Goal: Information Seeking & Learning: Check status

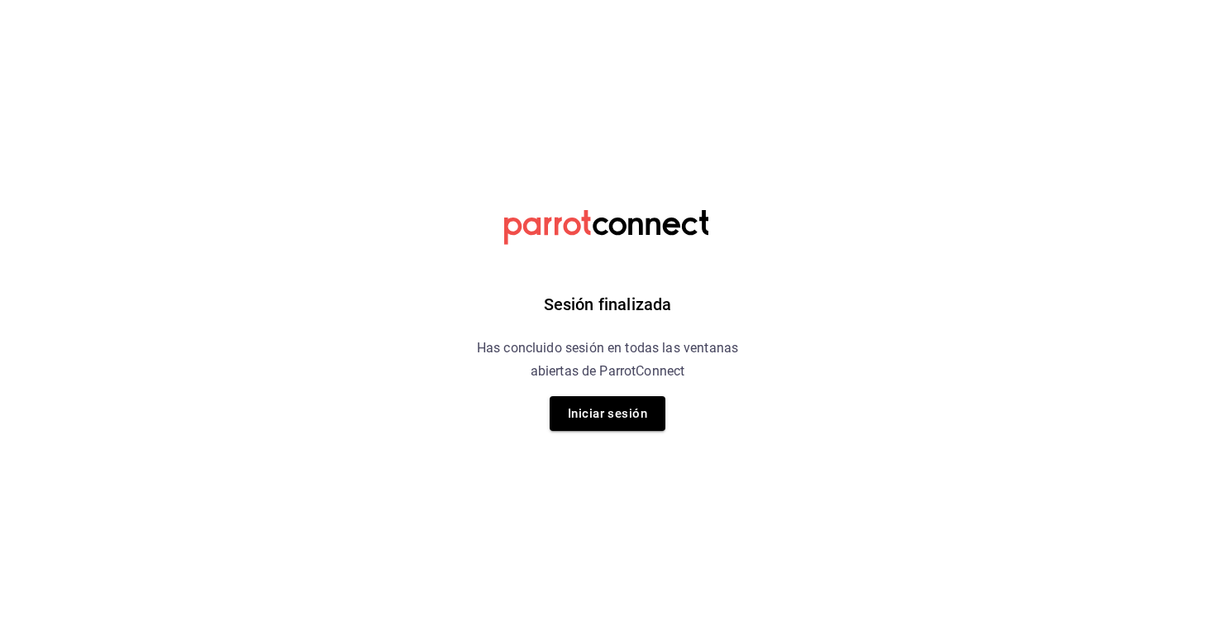
click at [623, 433] on div "Sesión finalizada Has concluido sesión en todas las ventanas abiertas de Parrot…" at bounding box center [607, 320] width 417 height 641
click at [597, 411] on button "Iniciar sesión" at bounding box center [608, 413] width 116 height 35
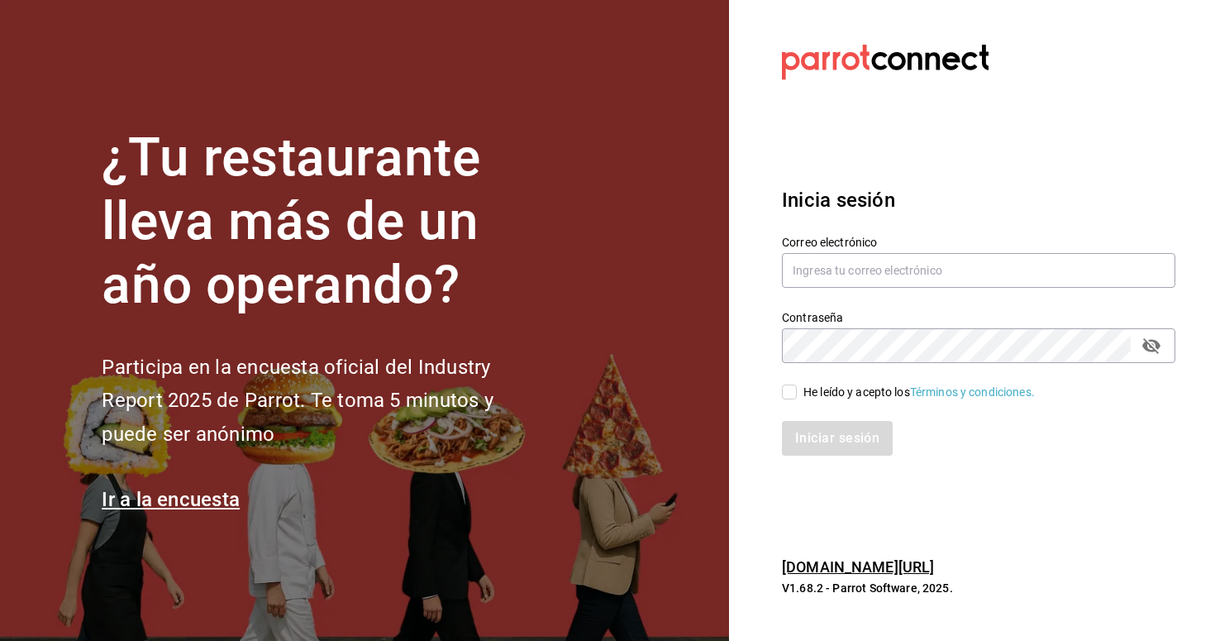
click at [838, 246] on label "Correo electrónico" at bounding box center [979, 242] width 394 height 12
click at [831, 271] on input "text" at bounding box center [979, 270] width 394 height 35
type input "christian.nadal@grupocosteno.com"
click at [787, 389] on input "He leído y acepto los Términos y condiciones." at bounding box center [789, 391] width 15 height 15
checkbox input "true"
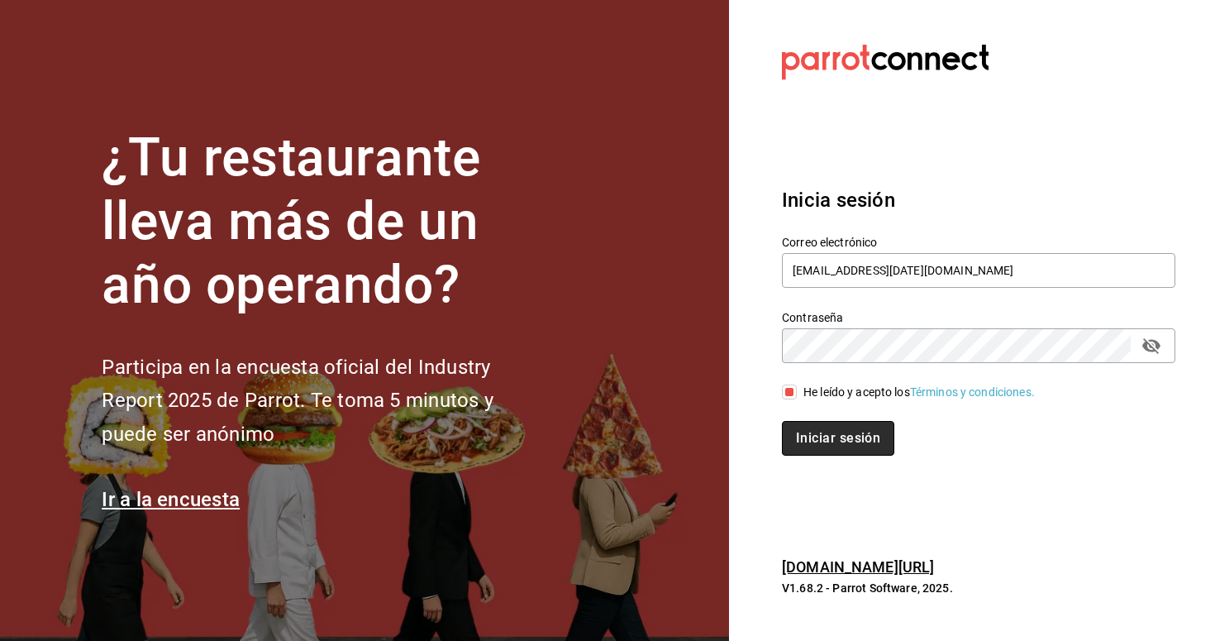
click at [820, 435] on button "Iniciar sesión" at bounding box center [838, 438] width 112 height 35
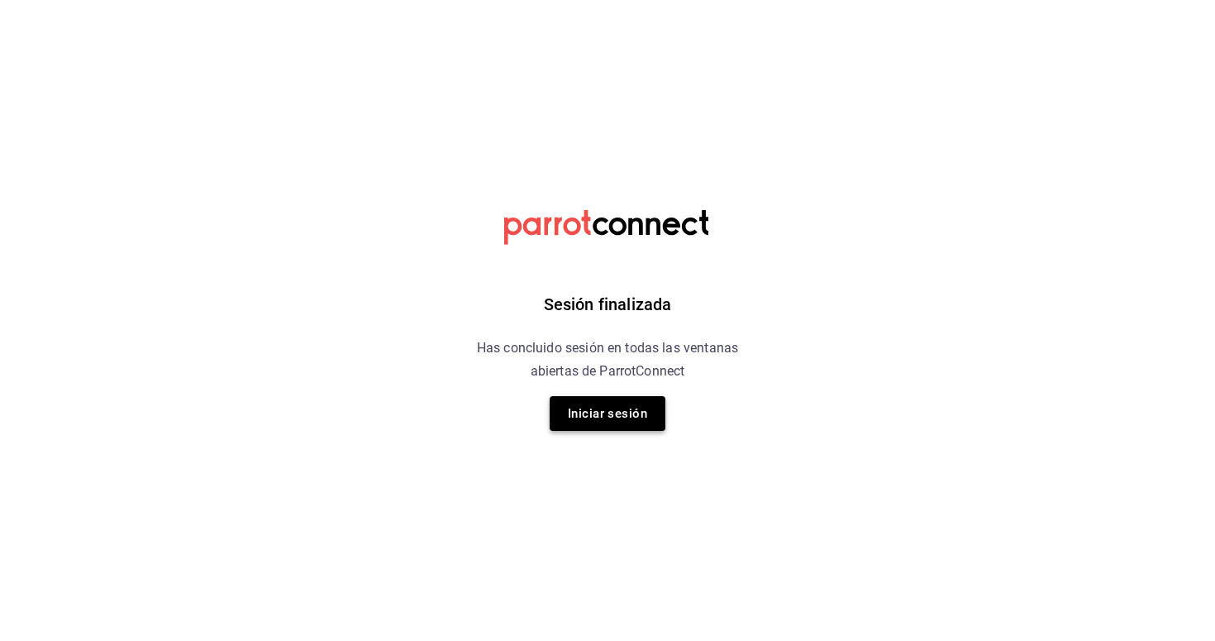
click at [595, 406] on button "Iniciar sesión" at bounding box center [608, 413] width 116 height 35
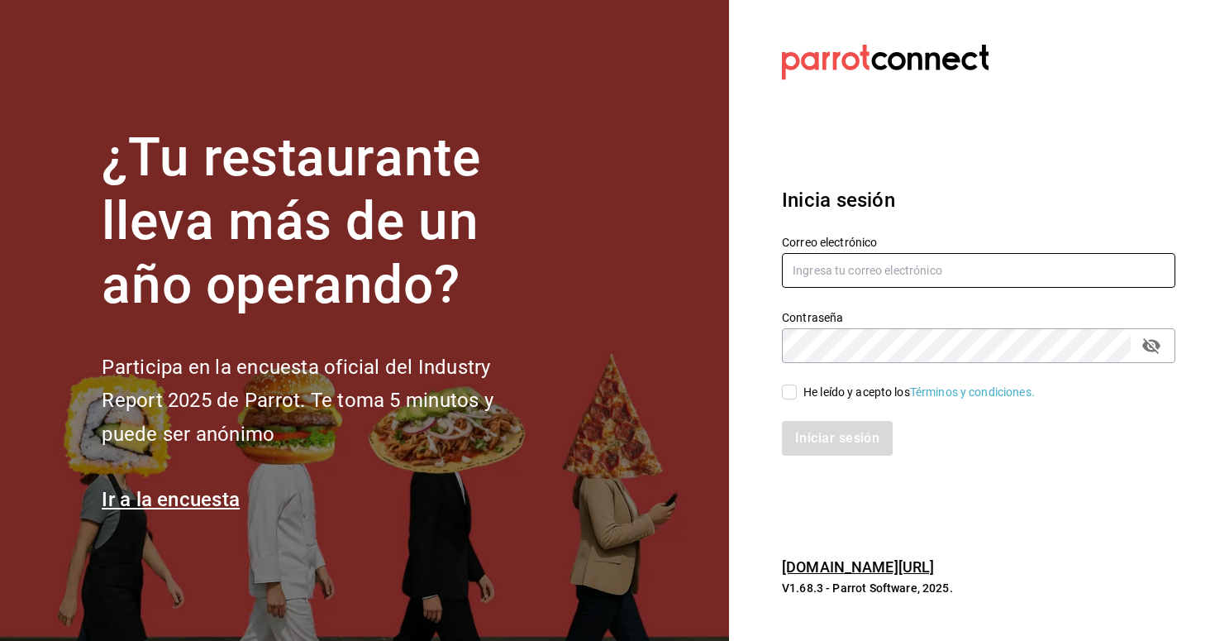
click at [906, 265] on input "text" at bounding box center [979, 270] width 394 height 35
type input "christian.nadal@grupocosteno.com"
click at [797, 394] on span "He leído y acepto los Términos y condiciones." at bounding box center [916, 392] width 238 height 17
click at [797, 394] on input "He leído y acepto los Términos y condiciones." at bounding box center [789, 391] width 15 height 15
checkbox input "true"
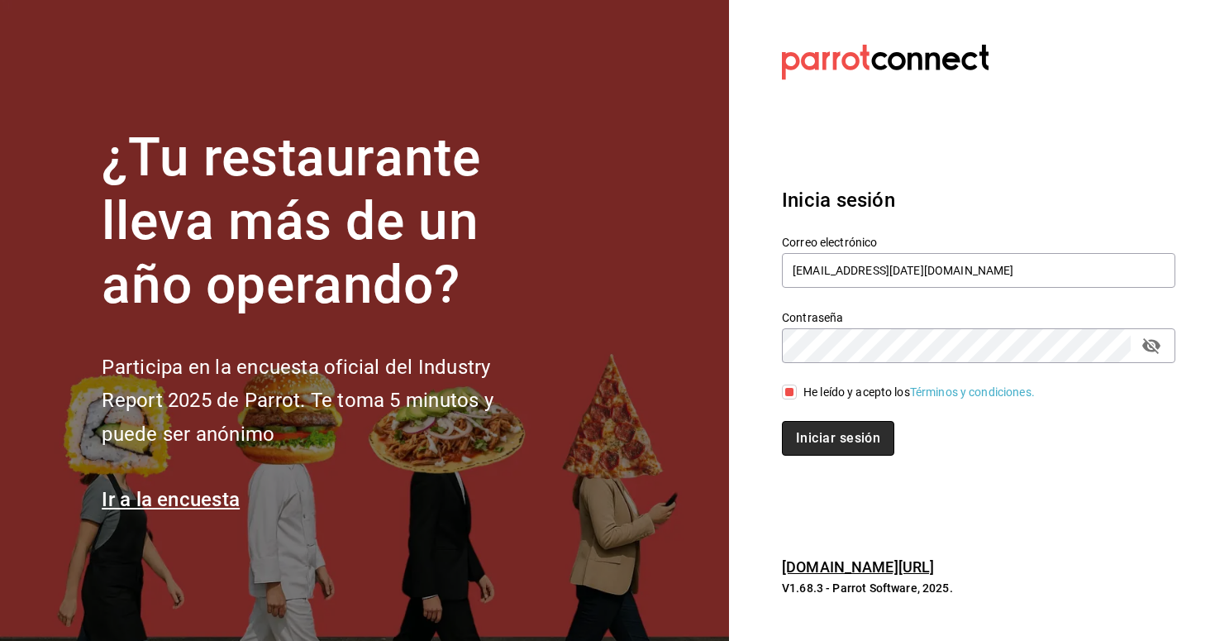
click at [817, 436] on button "Iniciar sesión" at bounding box center [838, 438] width 112 height 35
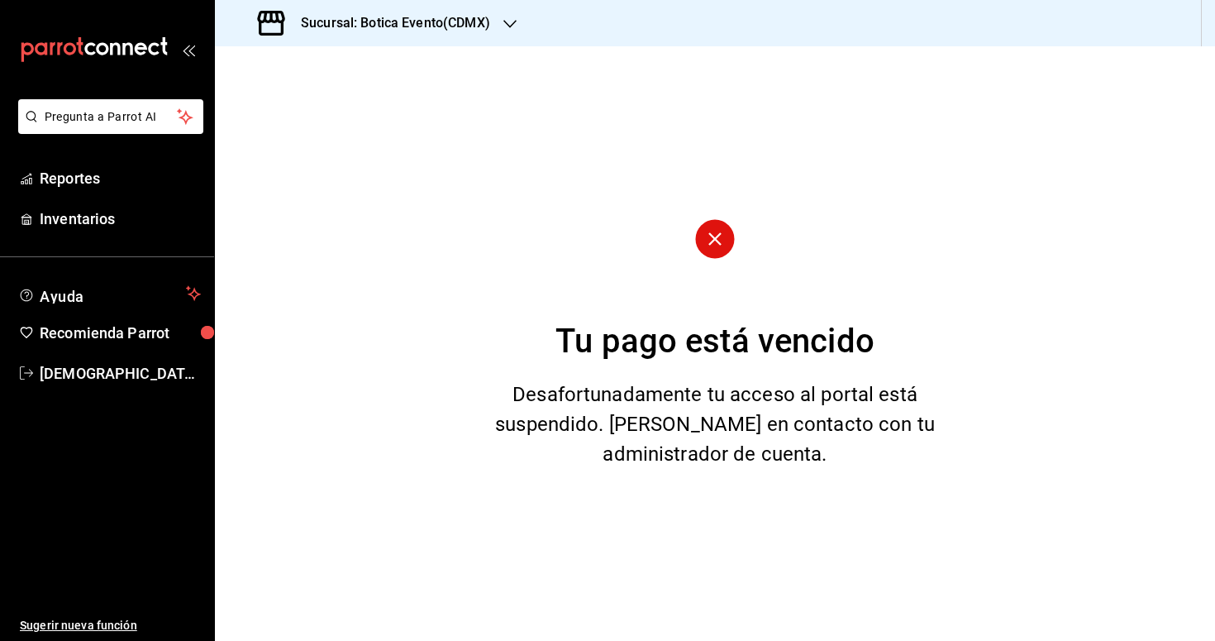
click at [450, 35] on div "Sucursal: Botica Evento(CDMX)" at bounding box center [375, 23] width 295 height 46
click at [364, 106] on div "Botica (CDMX)" at bounding box center [339, 108] width 222 height 17
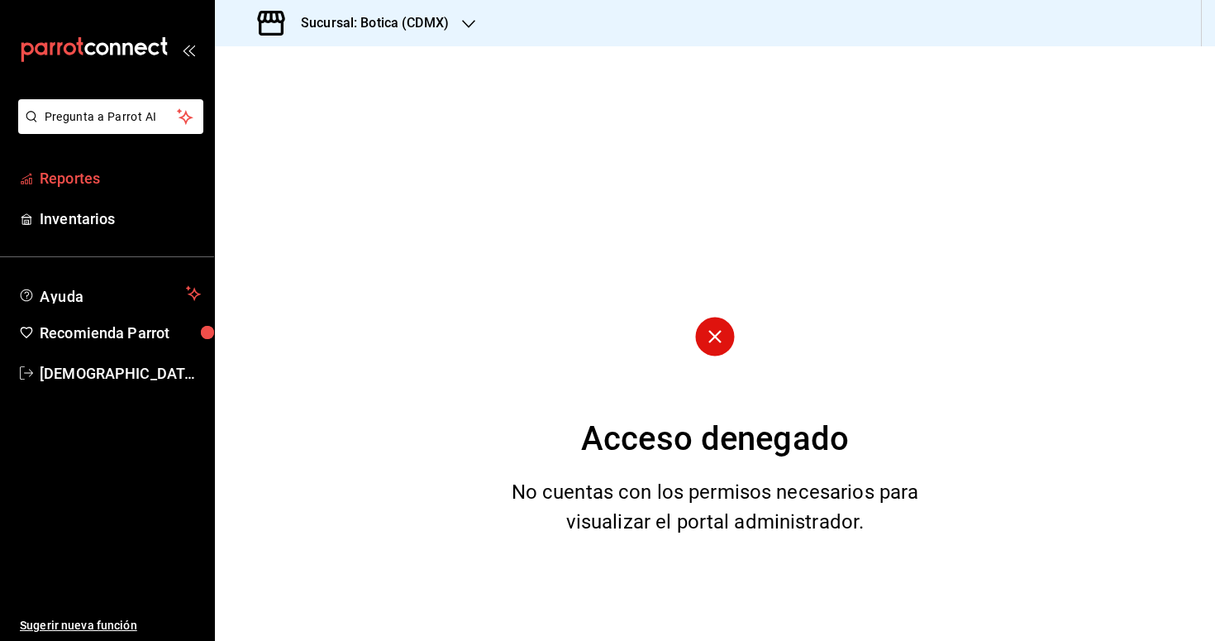
click at [83, 178] on span "Reportes" at bounding box center [120, 178] width 161 height 22
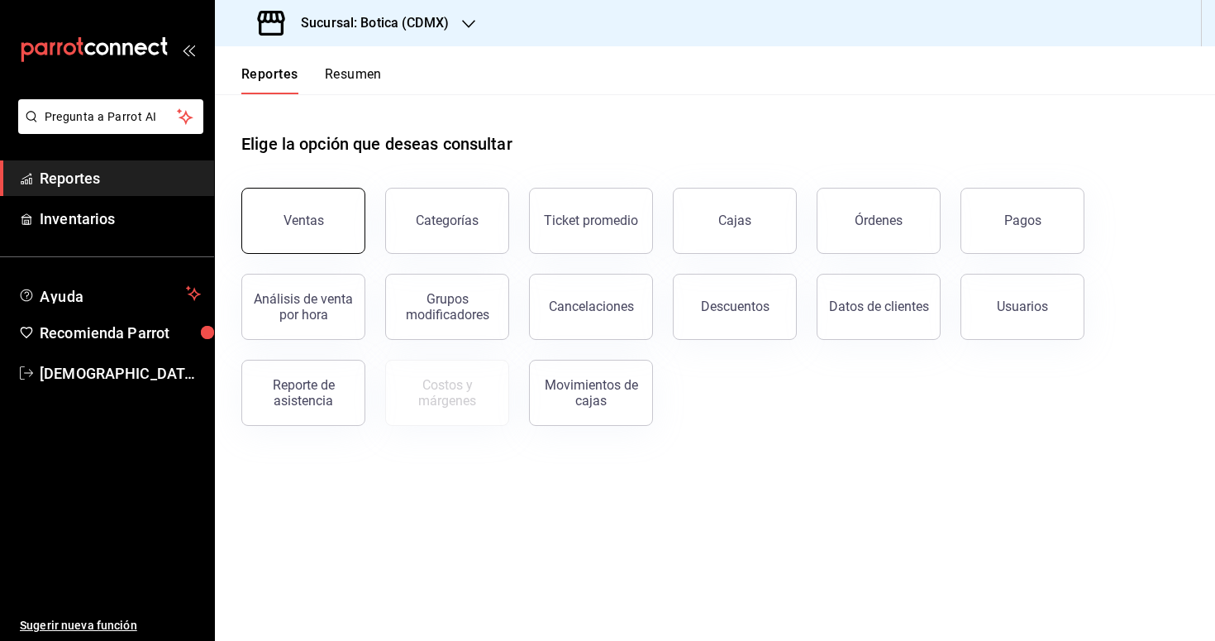
click at [298, 217] on div "Ventas" at bounding box center [304, 220] width 41 height 16
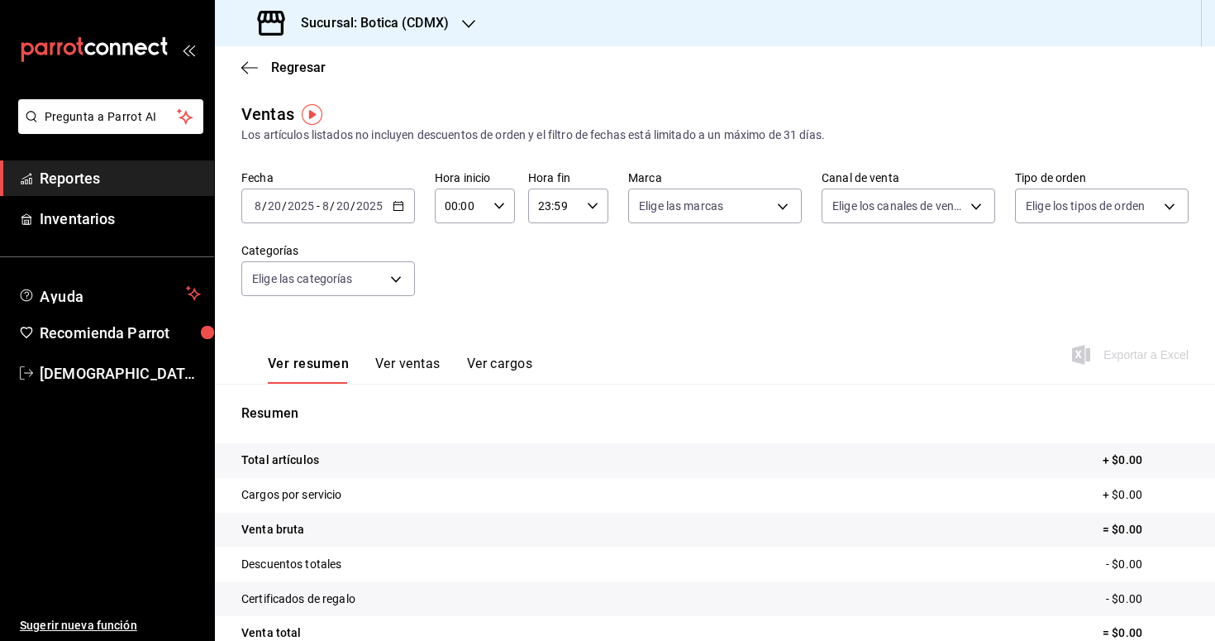
click at [409, 206] on div "2025-08-20 8 / 20 / 2025 - 2025-08-20 8 / 20 / 2025" at bounding box center [328, 205] width 174 height 35
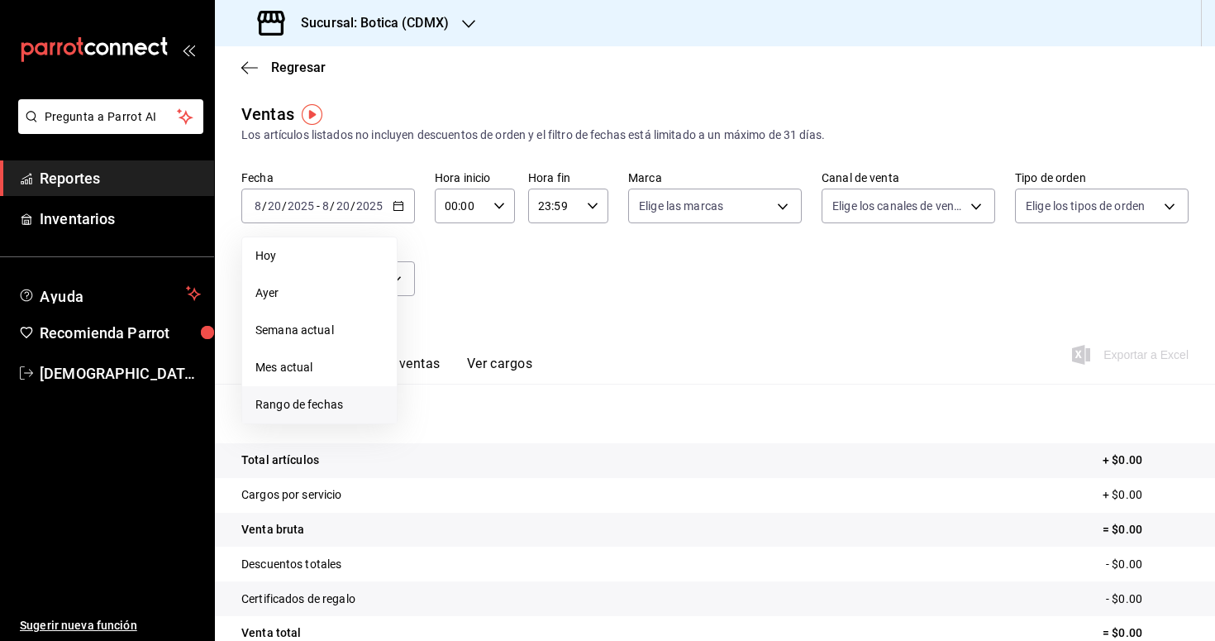
click at [308, 411] on span "Rango de fechas" at bounding box center [319, 404] width 128 height 17
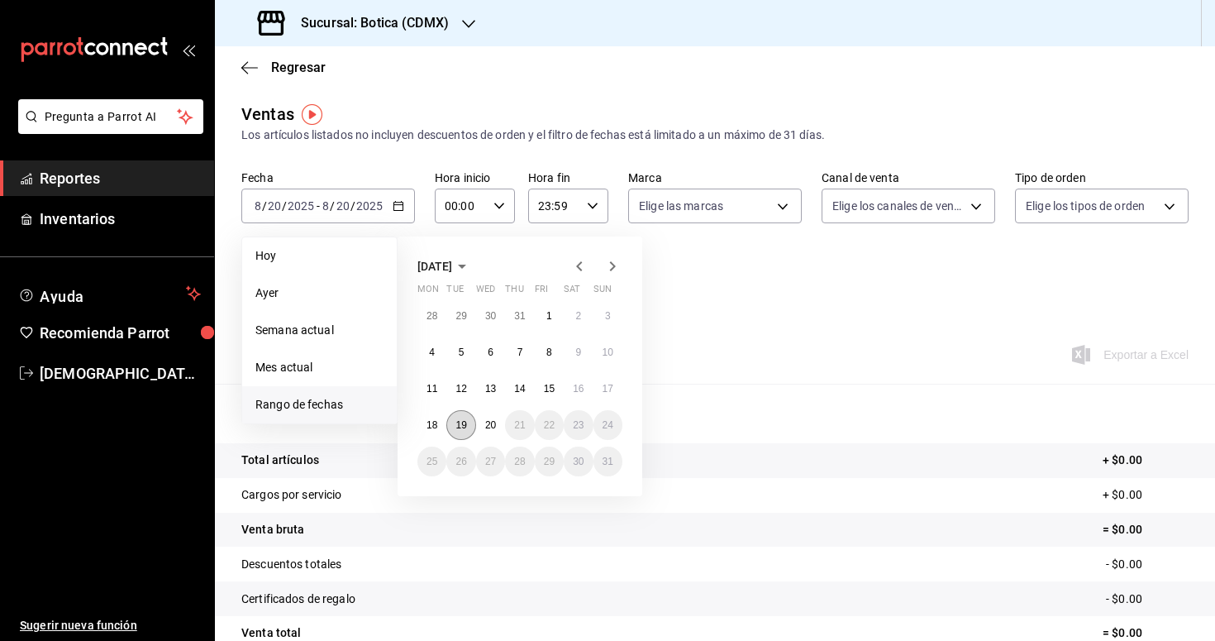
click at [468, 430] on button "19" at bounding box center [460, 425] width 29 height 30
click at [489, 431] on button "20" at bounding box center [490, 425] width 29 height 30
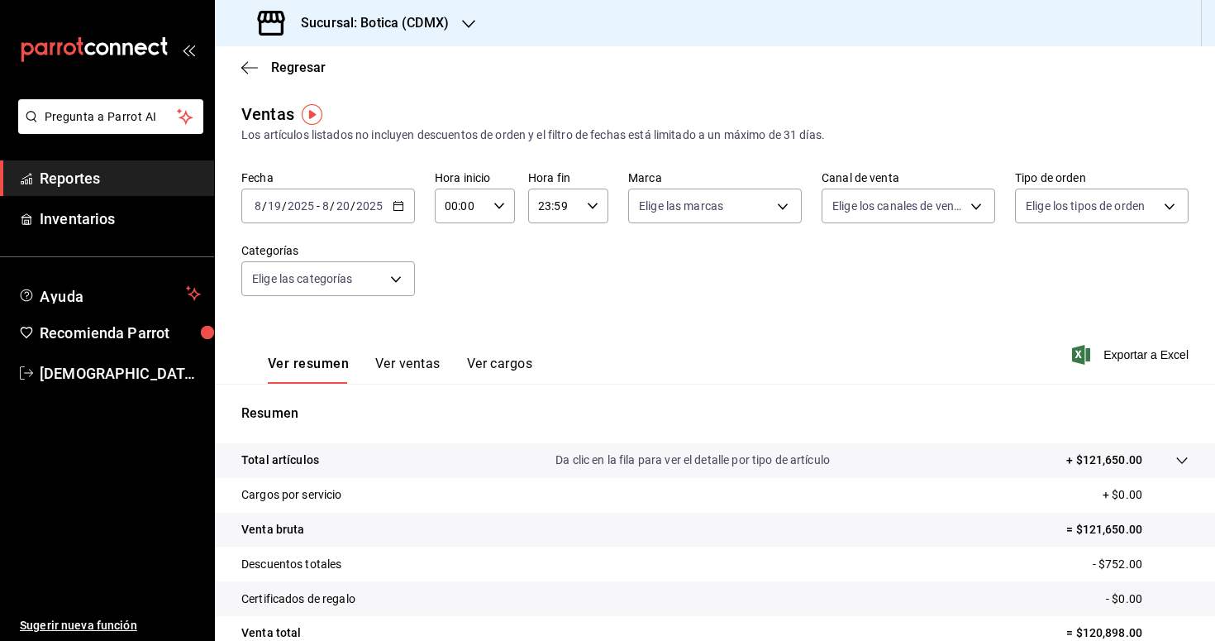
click at [497, 205] on icon "button" at bounding box center [500, 206] width 12 height 12
click at [456, 328] on span "02" at bounding box center [455, 327] width 14 height 13
type input "02:00"
click at [587, 320] on div at bounding box center [607, 320] width 1215 height 641
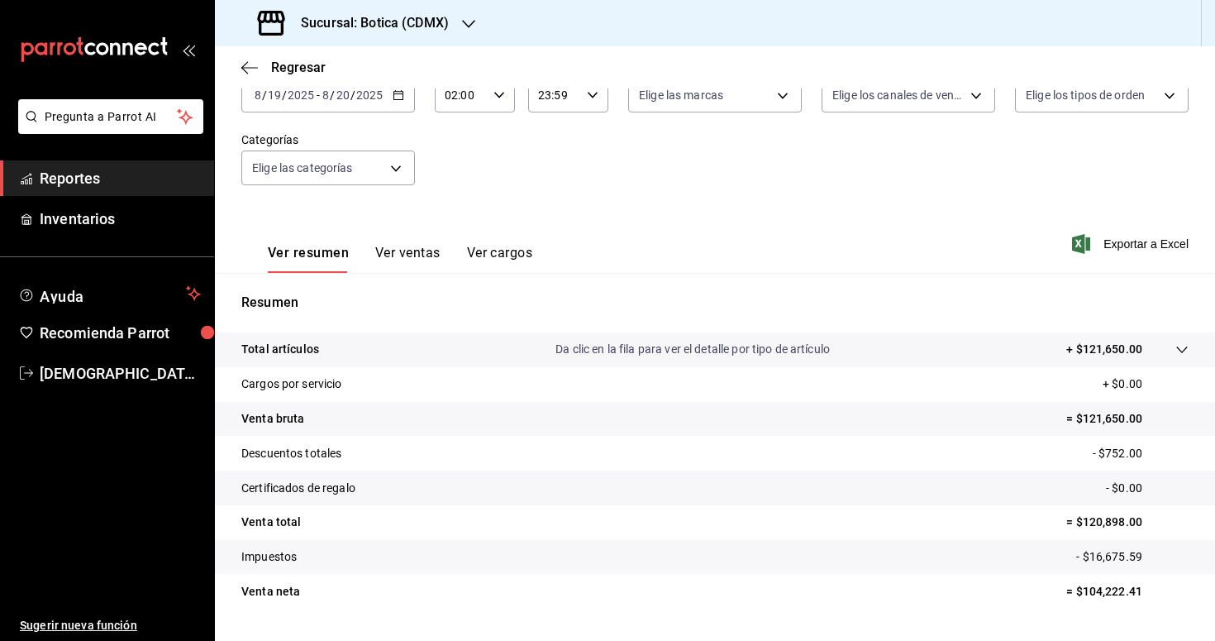
scroll to position [151, 0]
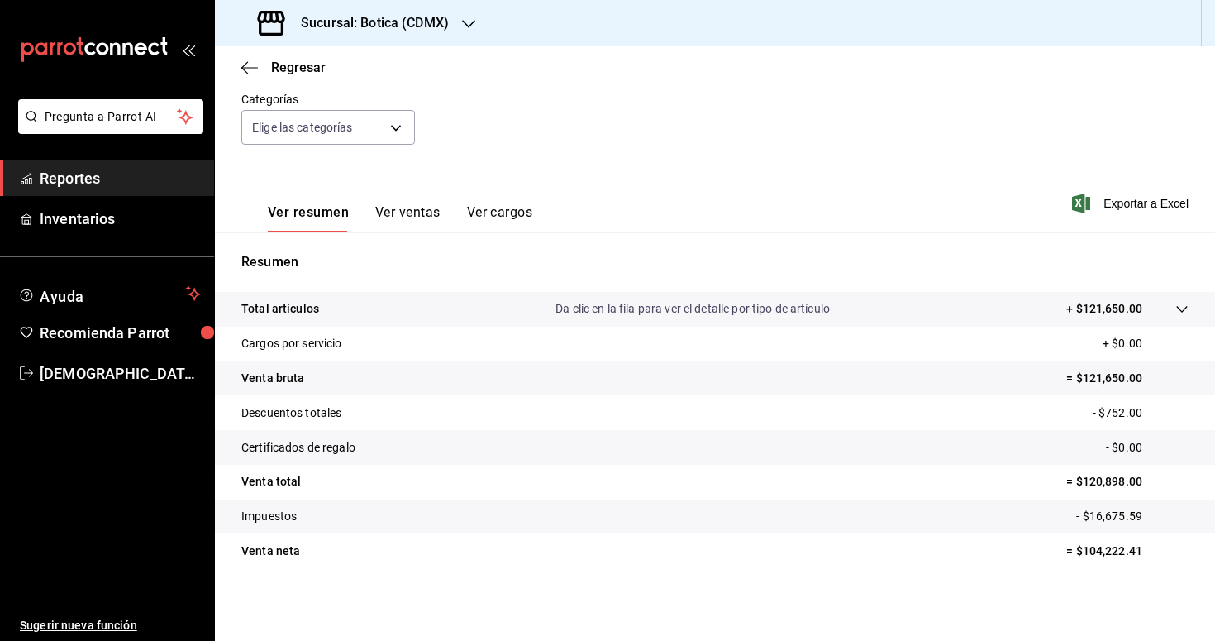
click at [1176, 303] on icon at bounding box center [1182, 309] width 13 height 13
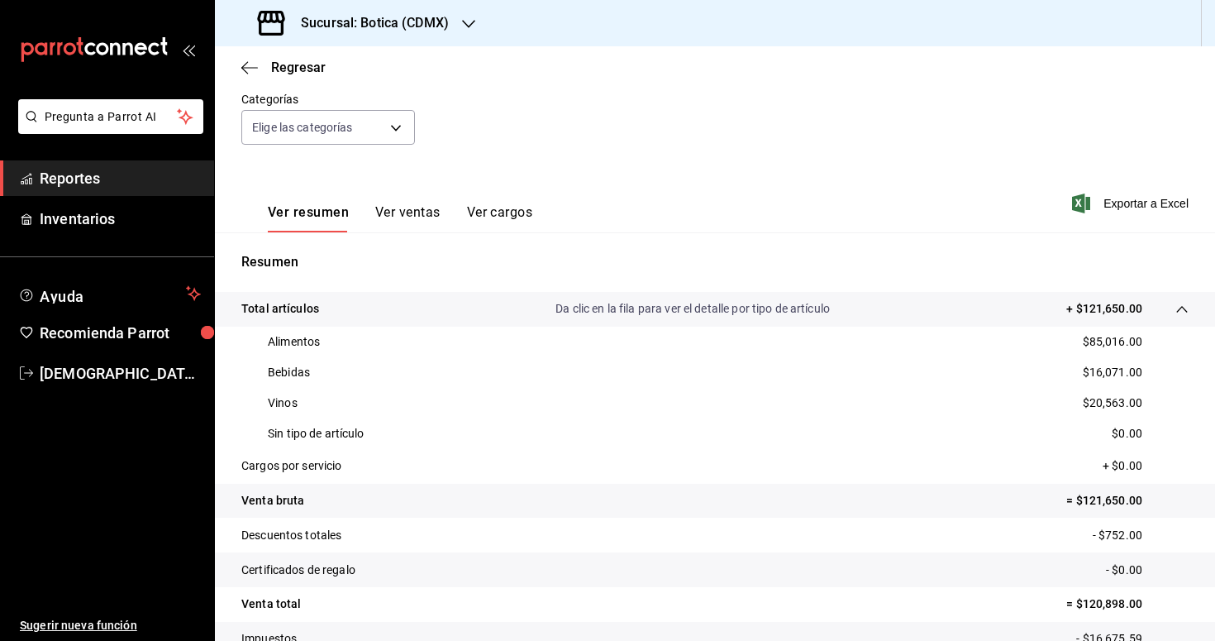
click at [85, 175] on span "Reportes" at bounding box center [120, 178] width 161 height 22
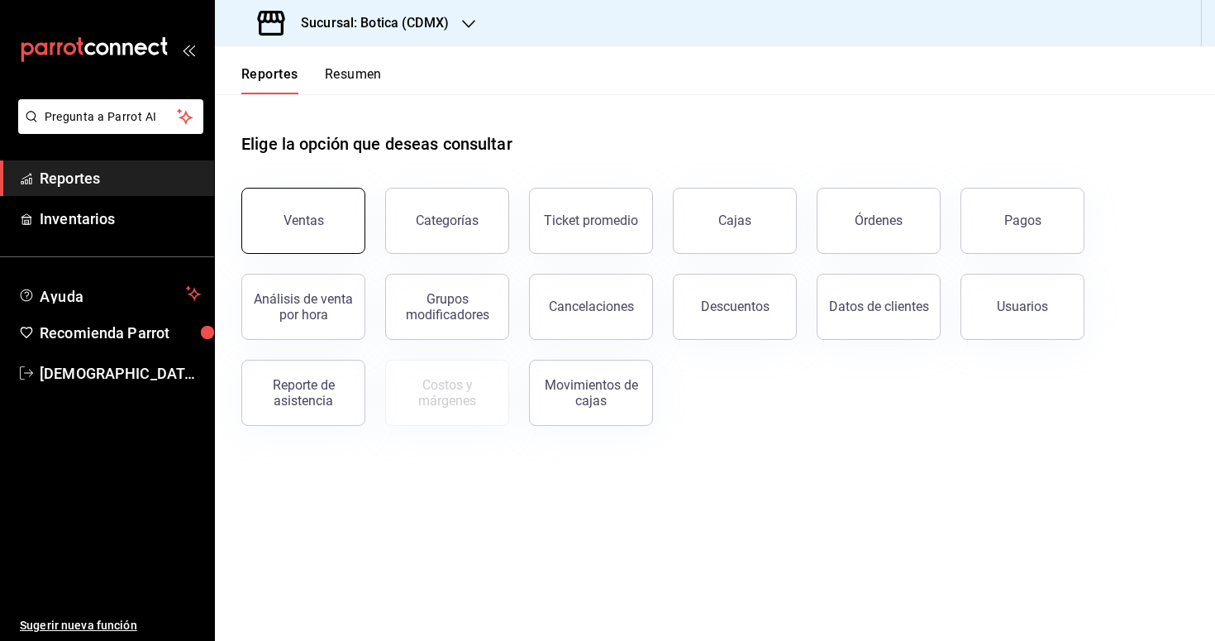
click at [265, 196] on button "Ventas" at bounding box center [303, 221] width 124 height 66
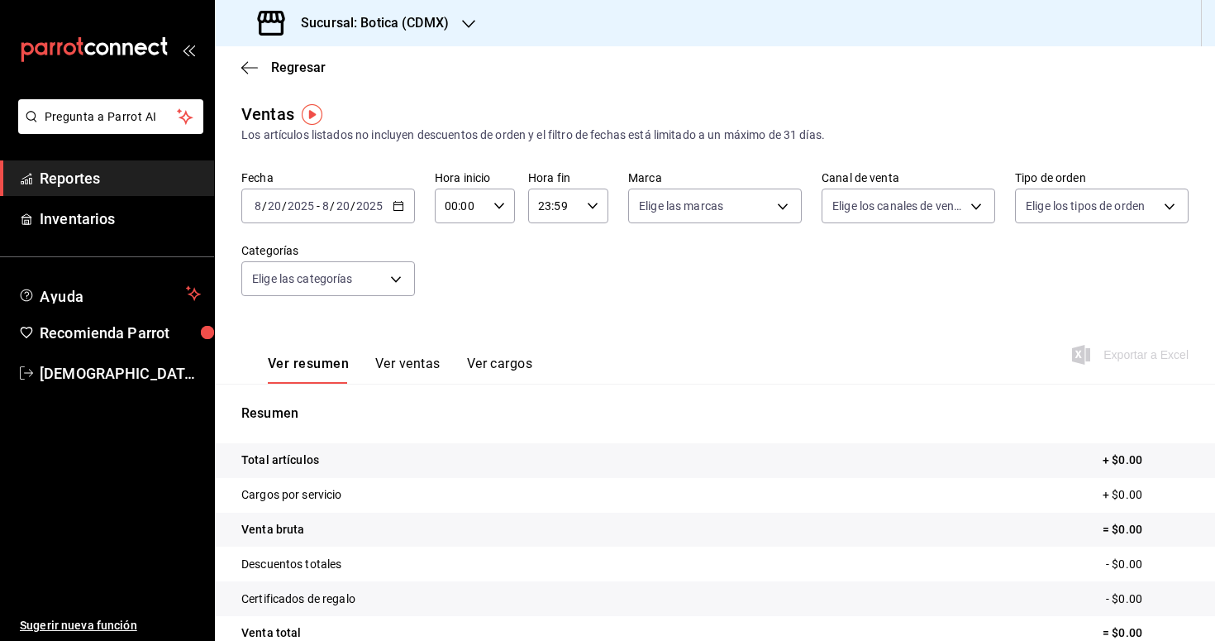
click at [103, 183] on span "Reportes" at bounding box center [120, 178] width 161 height 22
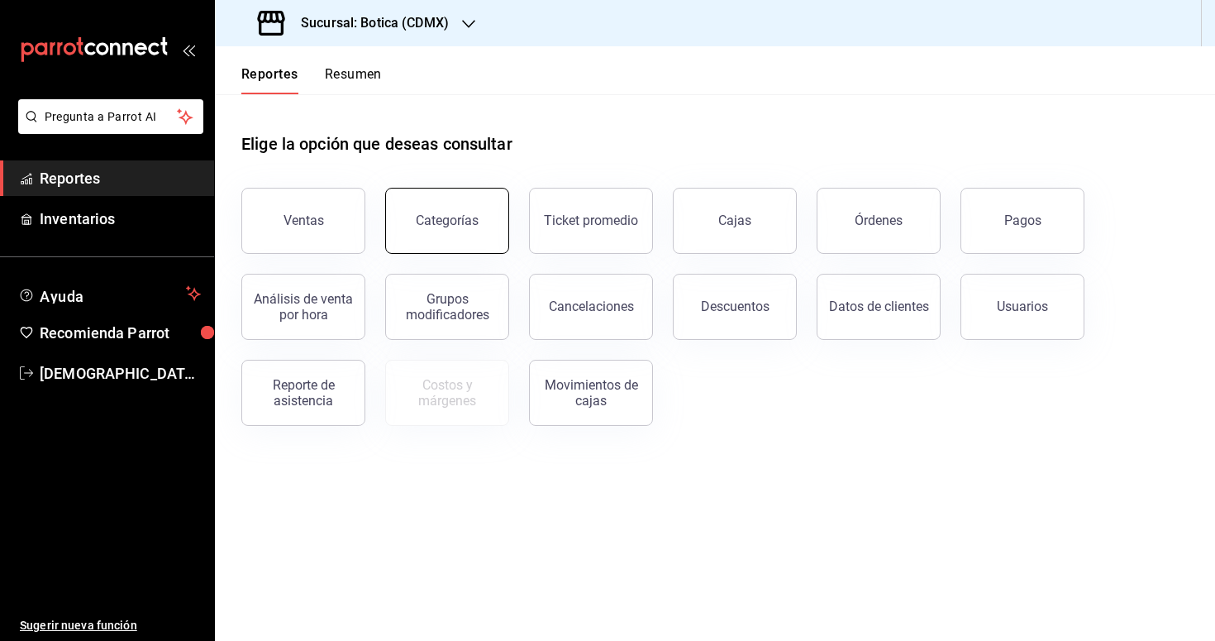
click at [466, 224] on div "Categorías" at bounding box center [447, 220] width 63 height 16
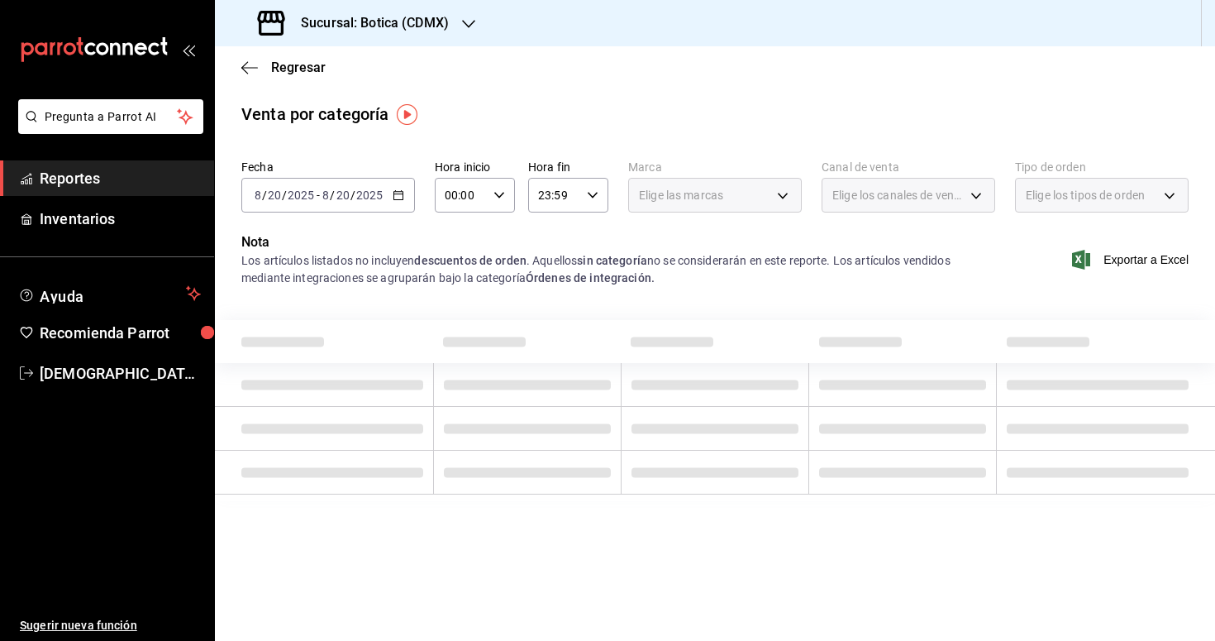
click at [395, 196] on icon "button" at bounding box center [399, 195] width 12 height 12
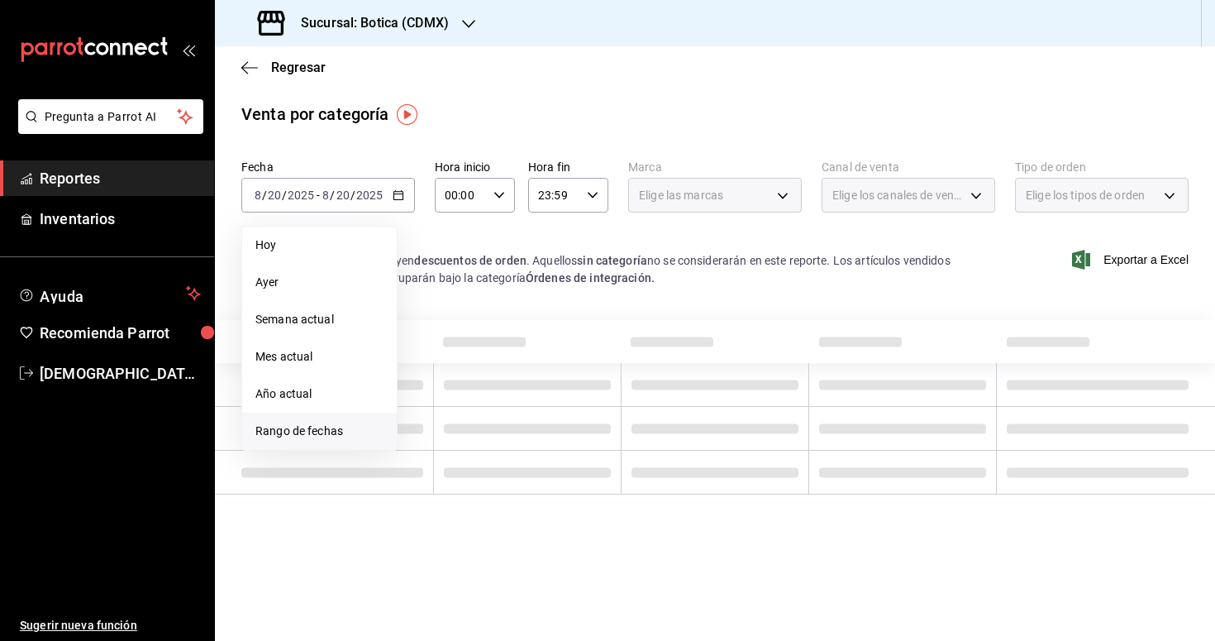
click at [329, 432] on span "Rango de fechas" at bounding box center [319, 430] width 128 height 17
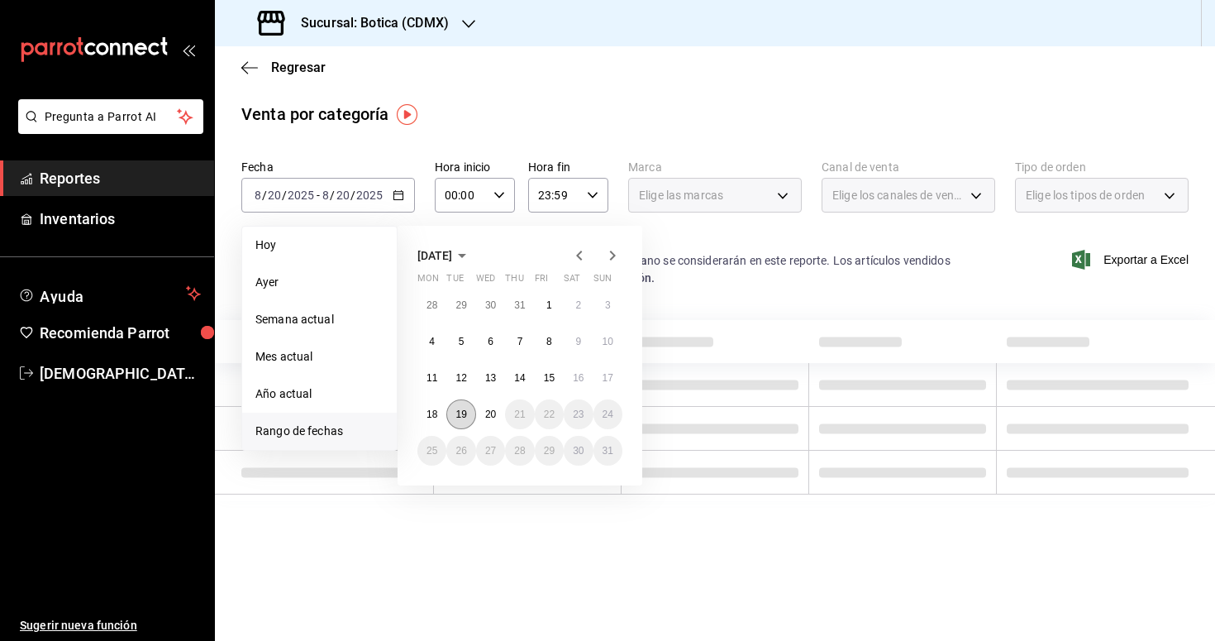
click at [467, 422] on button "19" at bounding box center [460, 414] width 29 height 30
click at [493, 422] on button "20" at bounding box center [490, 414] width 29 height 30
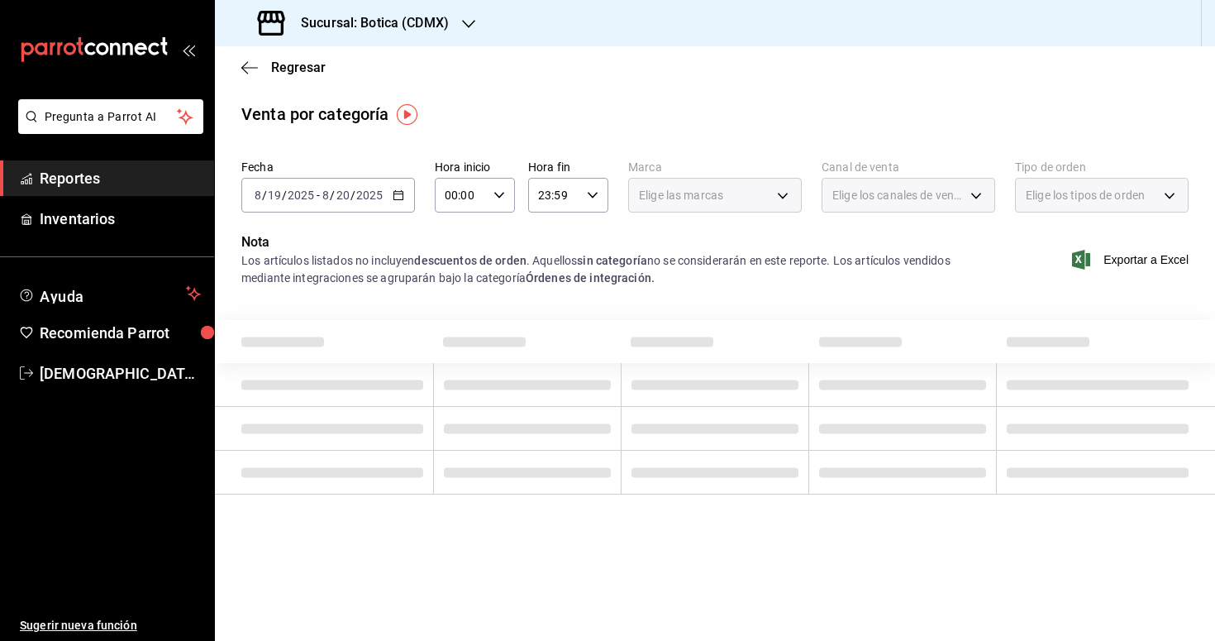
click at [499, 198] on icon "button" at bounding box center [500, 195] width 12 height 12
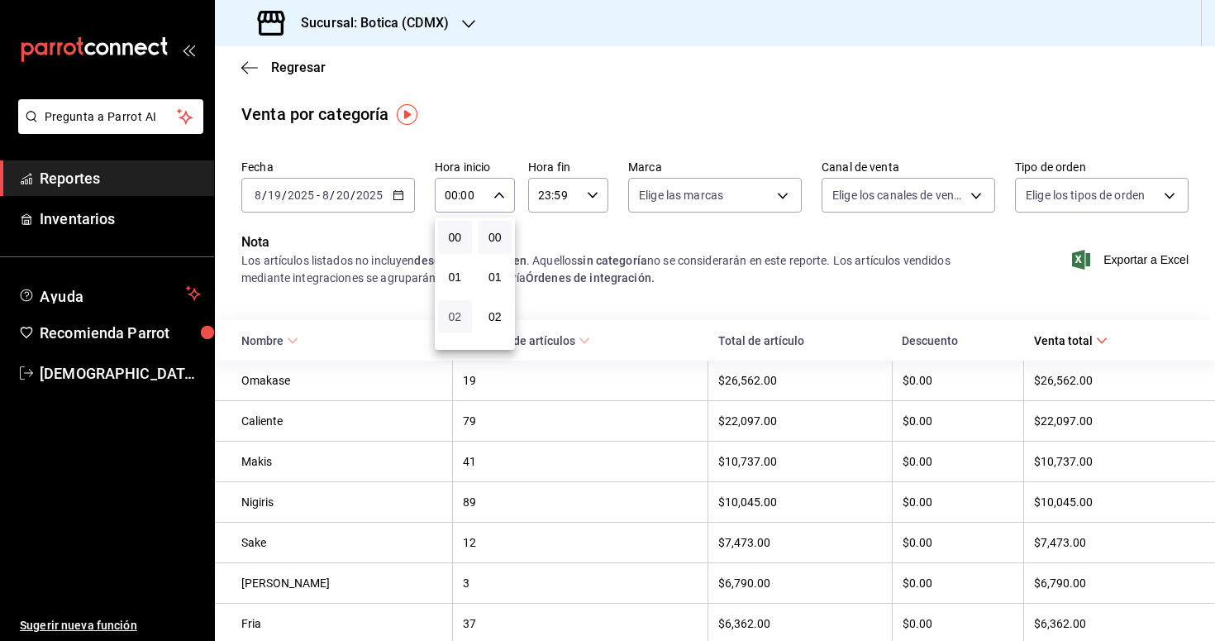
click at [453, 319] on span "02" at bounding box center [455, 316] width 14 height 13
type input "02:00"
click at [568, 294] on div at bounding box center [607, 320] width 1215 height 641
click at [136, 167] on span "Reportes" at bounding box center [120, 178] width 161 height 22
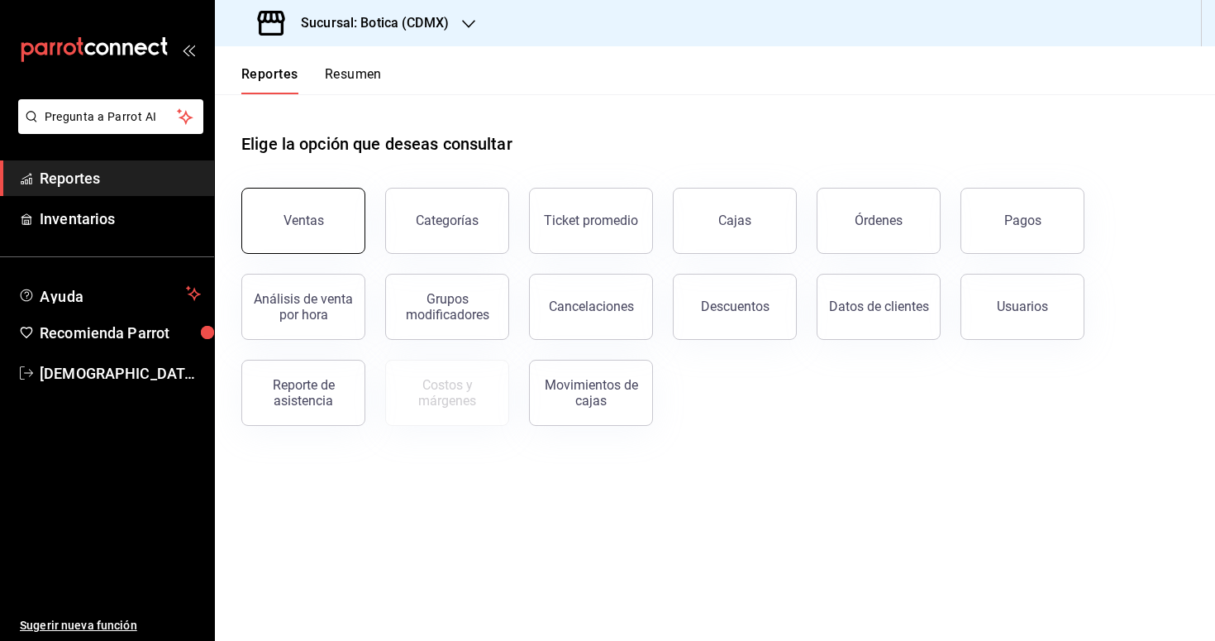
click at [282, 222] on button "Ventas" at bounding box center [303, 221] width 124 height 66
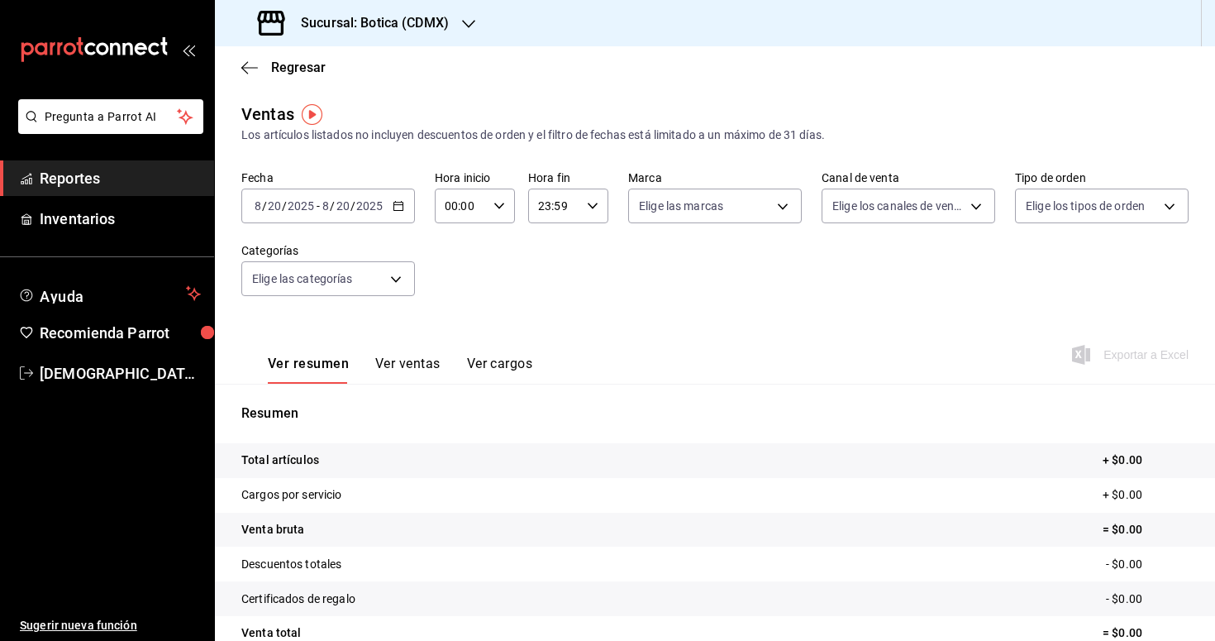
click at [398, 210] on \(Stroke\) "button" at bounding box center [399, 206] width 10 height 9
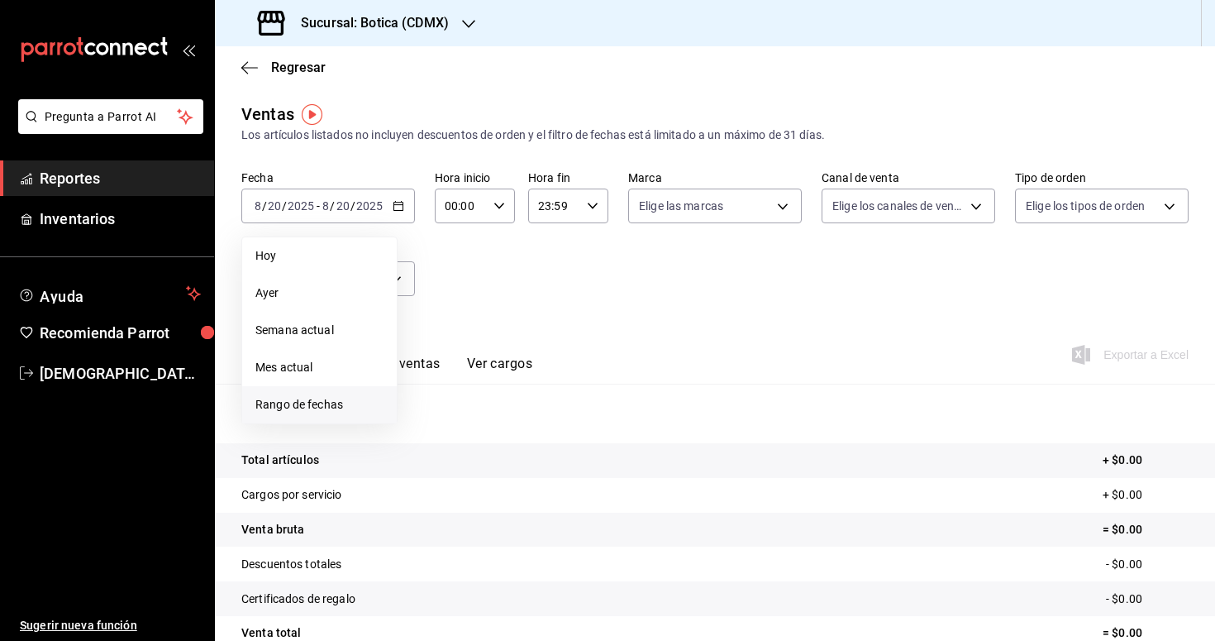
click at [322, 407] on span "Rango de fechas" at bounding box center [319, 404] width 128 height 17
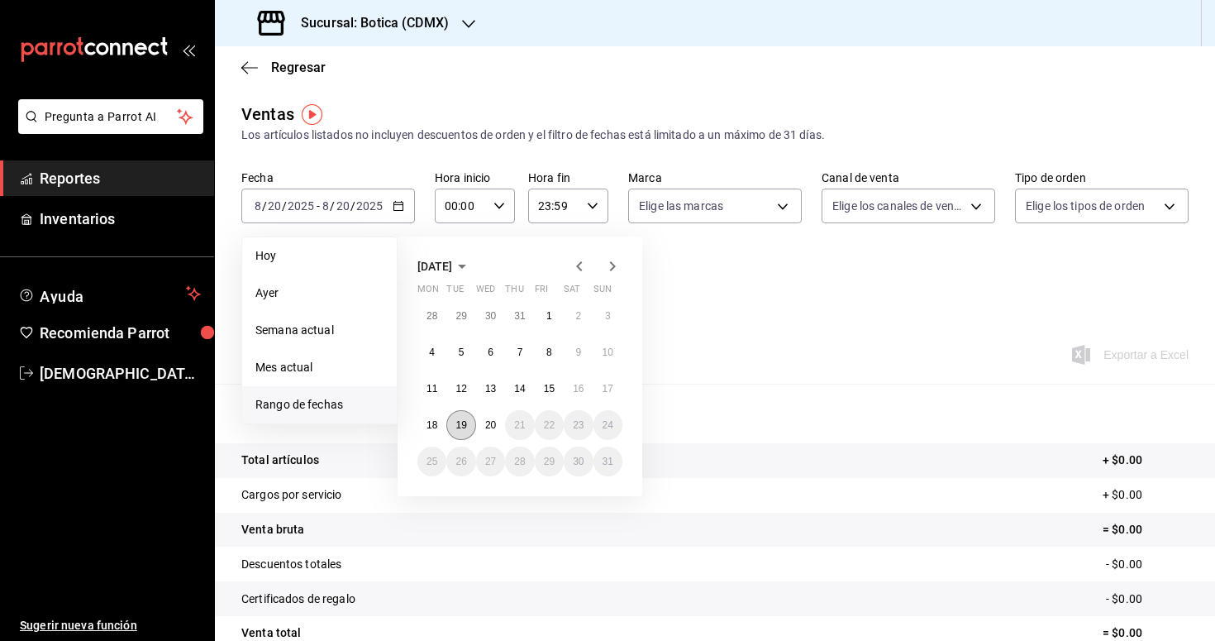
click at [456, 428] on abbr "19" at bounding box center [461, 425] width 11 height 12
click at [485, 430] on abbr "20" at bounding box center [490, 425] width 11 height 12
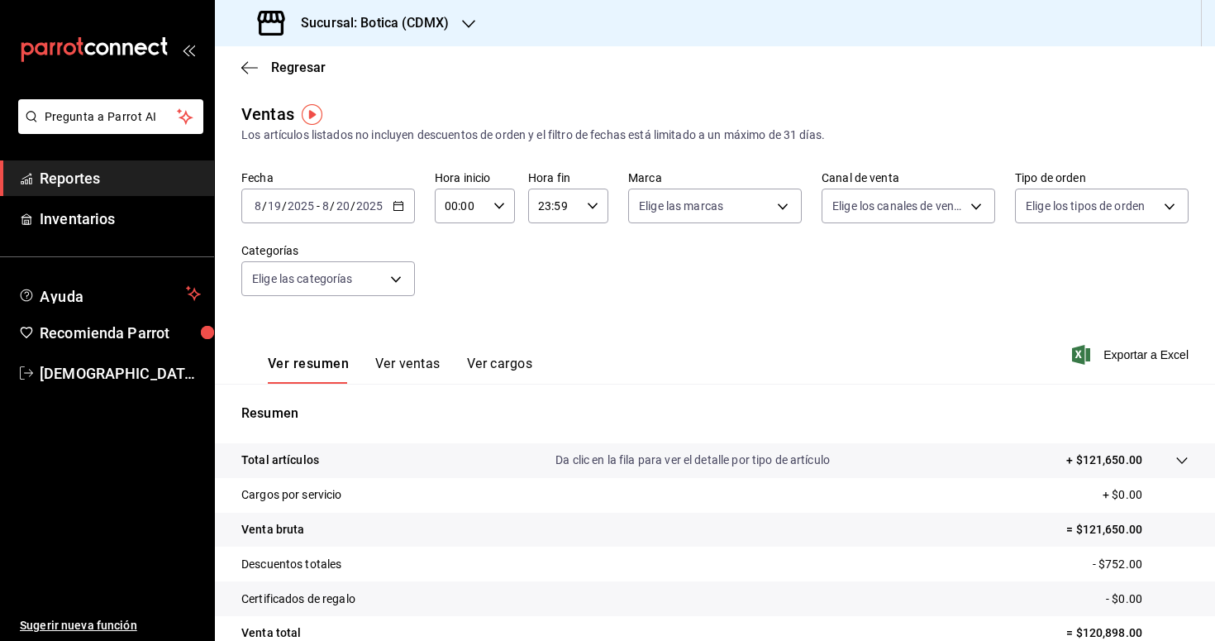
click at [498, 208] on icon "button" at bounding box center [500, 206] width 12 height 12
click at [460, 323] on span "02" at bounding box center [455, 327] width 14 height 13
type input "02:00"
click at [559, 338] on div at bounding box center [607, 320] width 1215 height 641
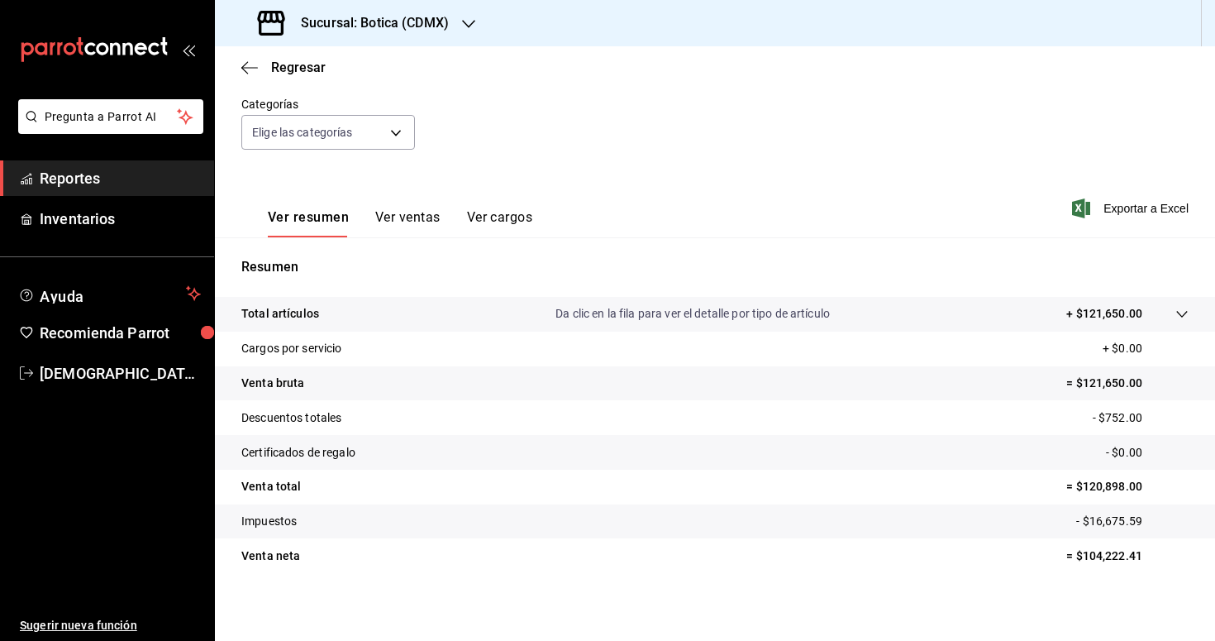
scroll to position [151, 0]
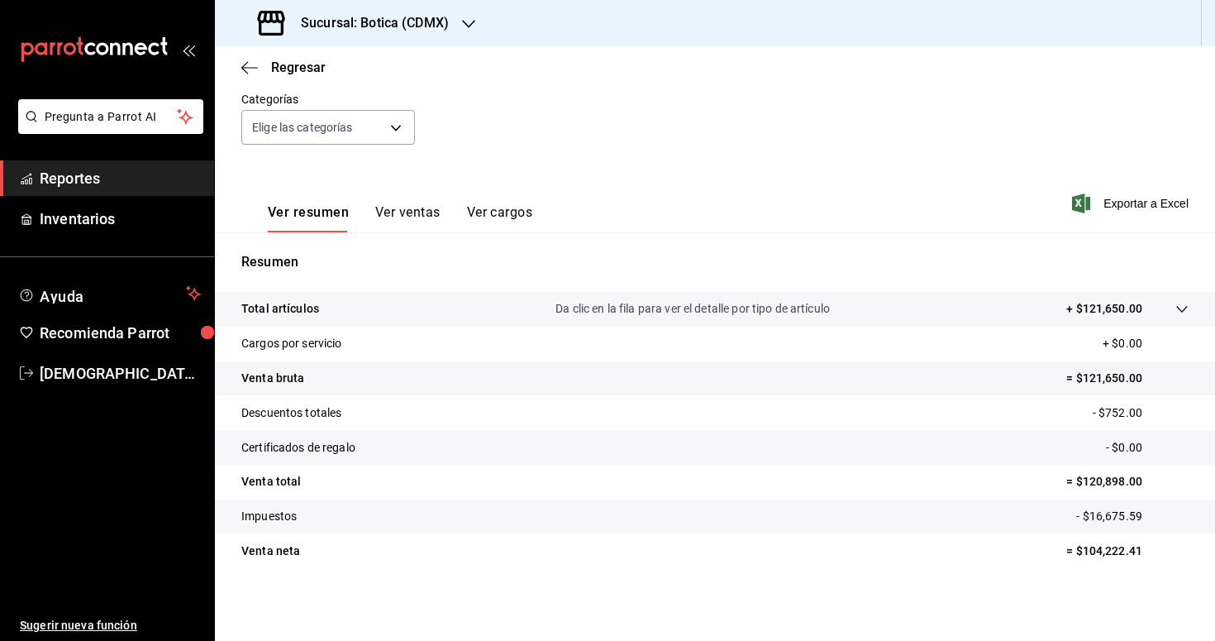
click at [1177, 317] on div at bounding box center [1165, 308] width 46 height 17
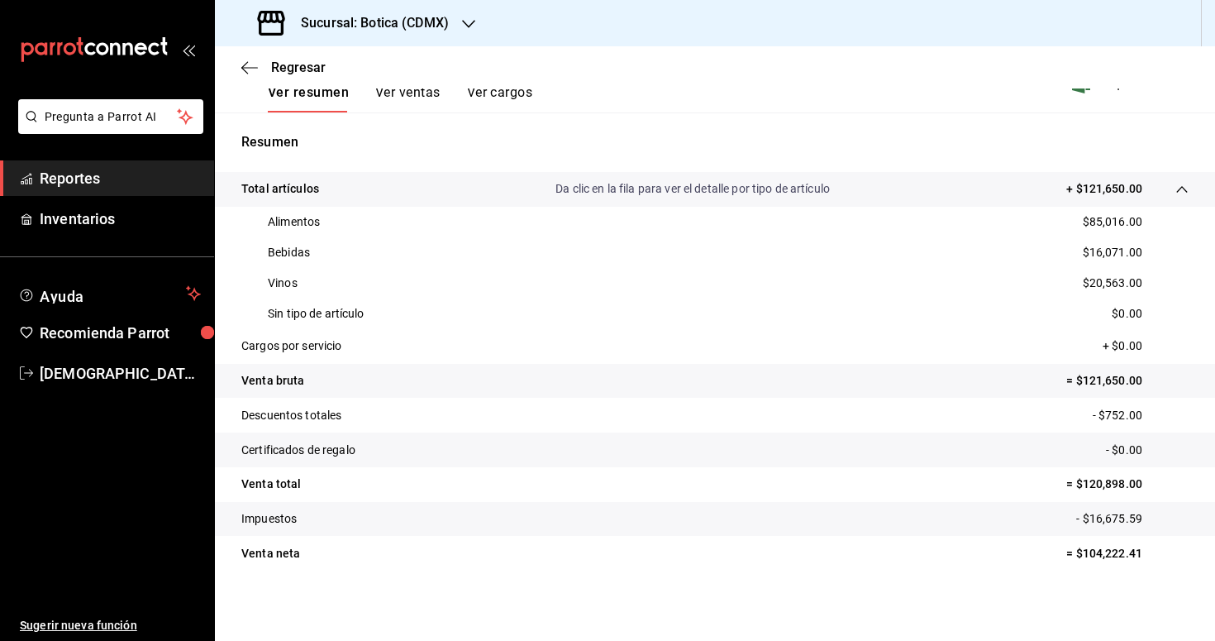
scroll to position [274, 0]
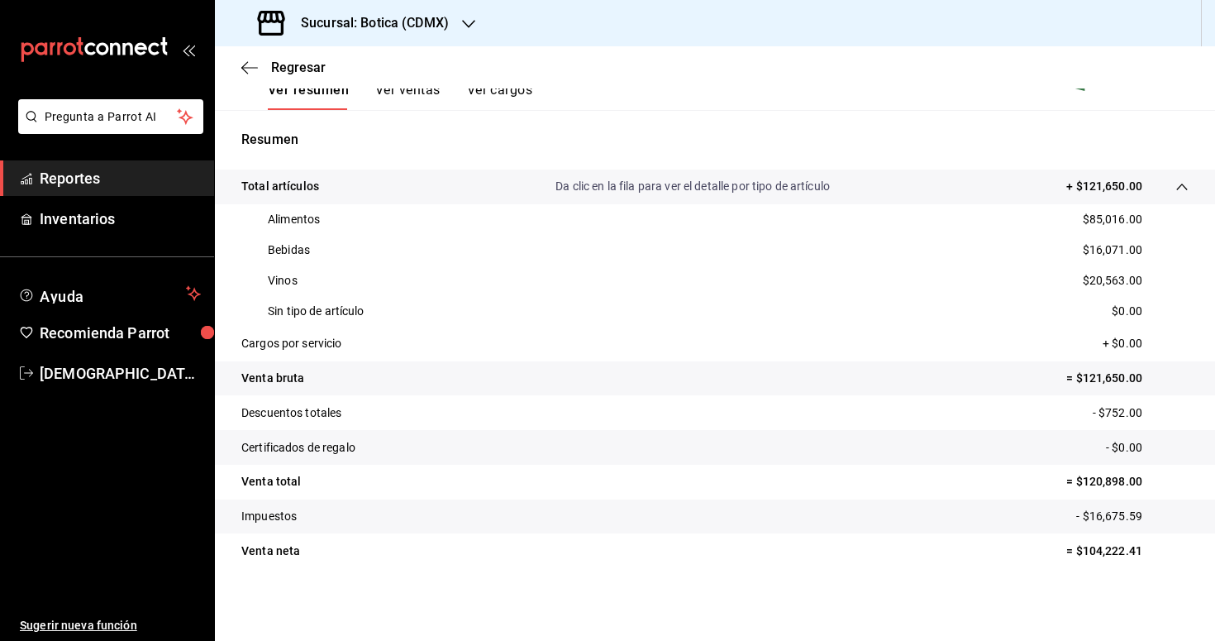
click at [85, 183] on span "Reportes" at bounding box center [120, 178] width 161 height 22
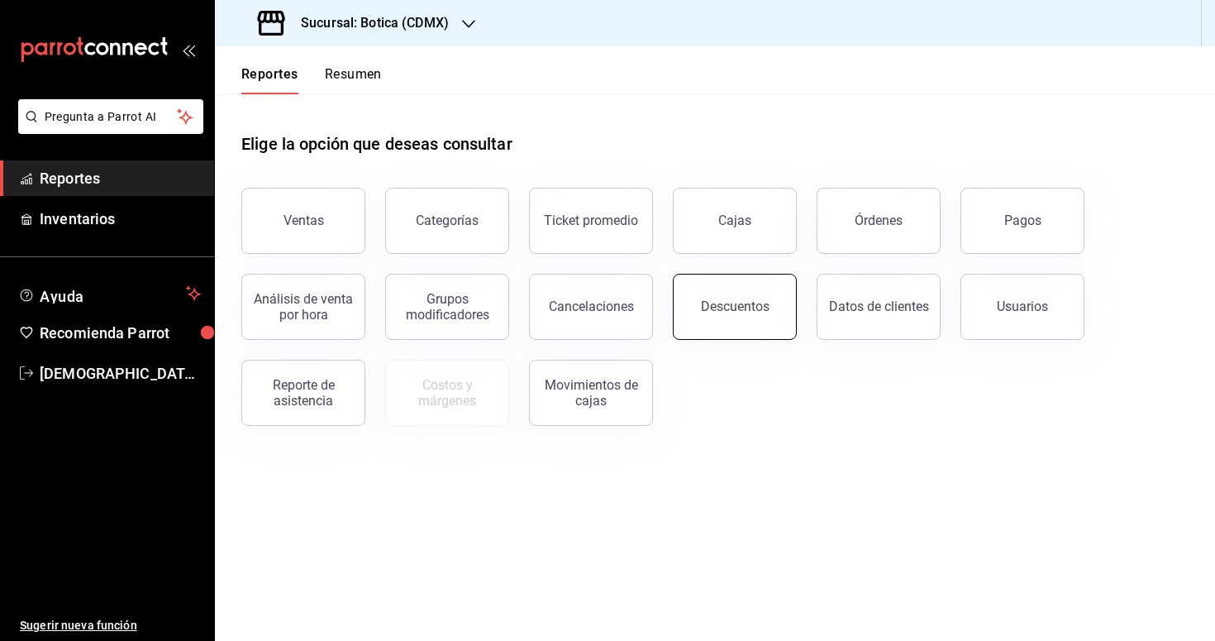
click at [767, 312] on button "Descuentos" at bounding box center [735, 307] width 124 height 66
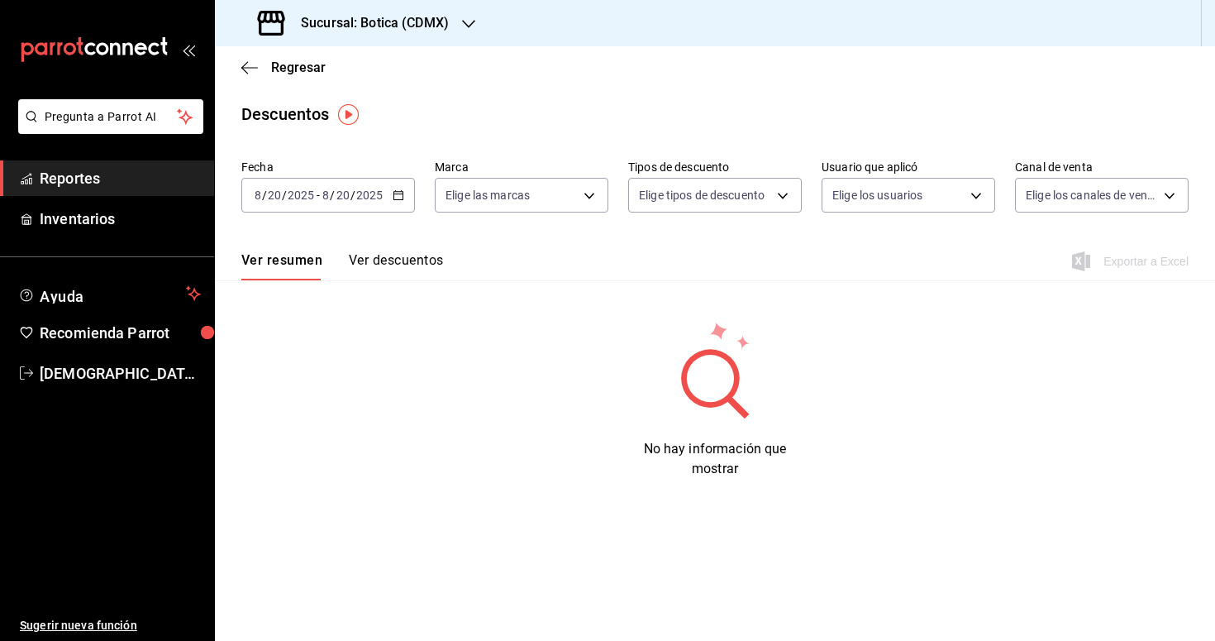
click at [403, 190] on icon "button" at bounding box center [399, 195] width 12 height 12
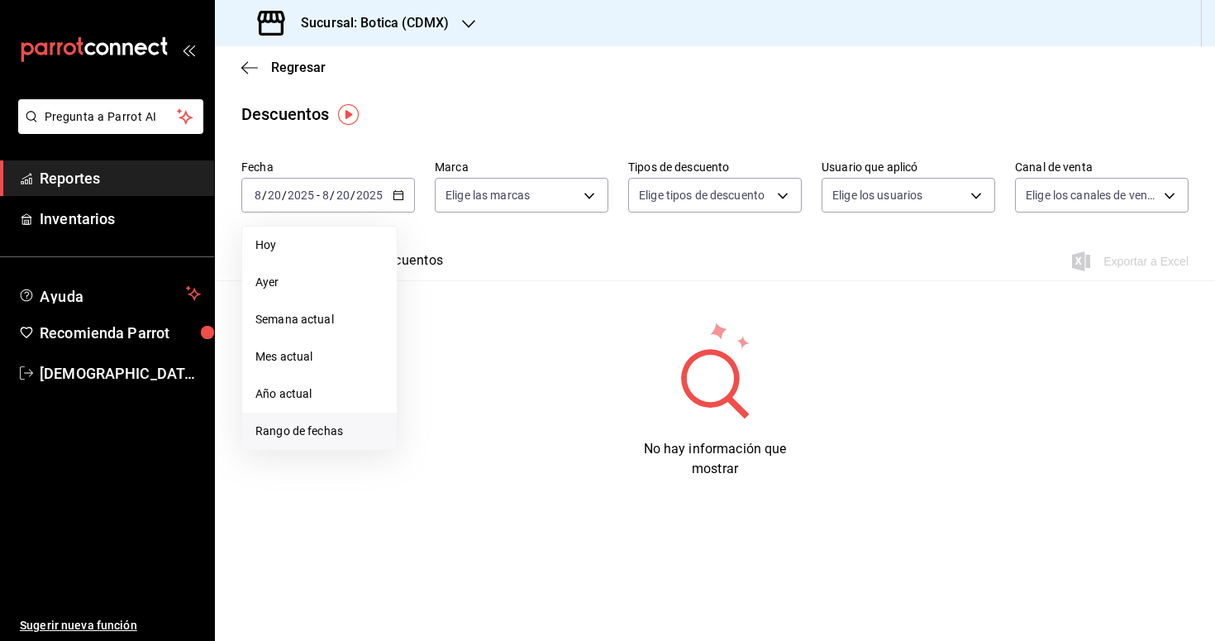
click at [303, 433] on span "Rango de fechas" at bounding box center [319, 430] width 128 height 17
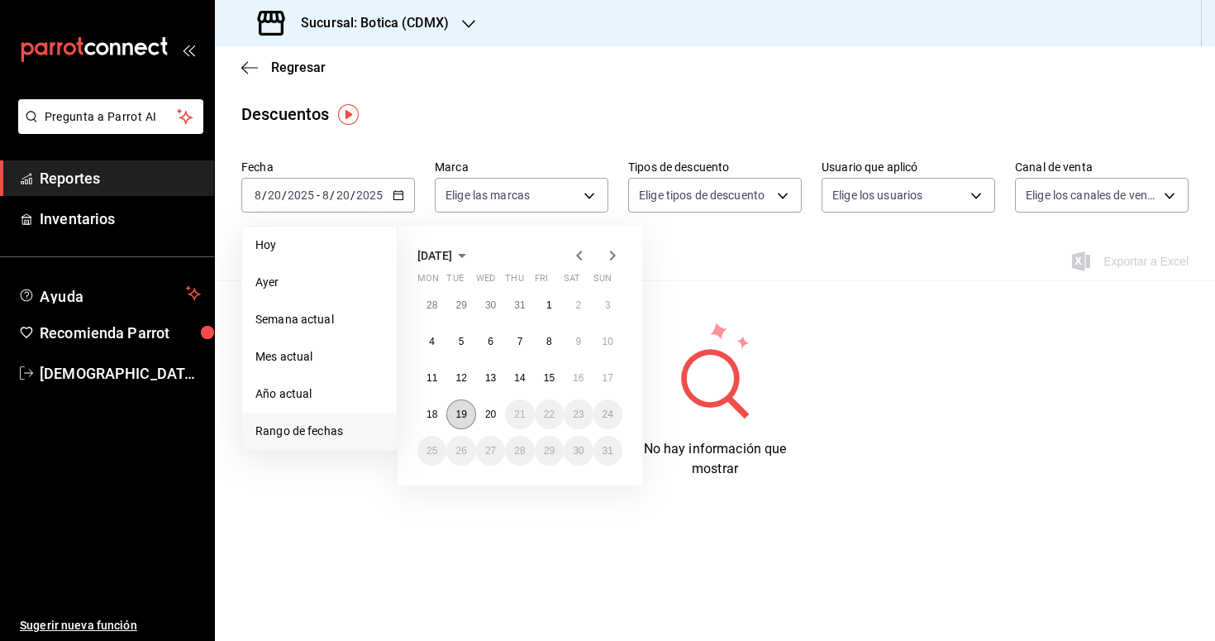
click at [462, 414] on abbr "19" at bounding box center [461, 414] width 11 height 12
click at [503, 416] on button "20" at bounding box center [490, 414] width 29 height 30
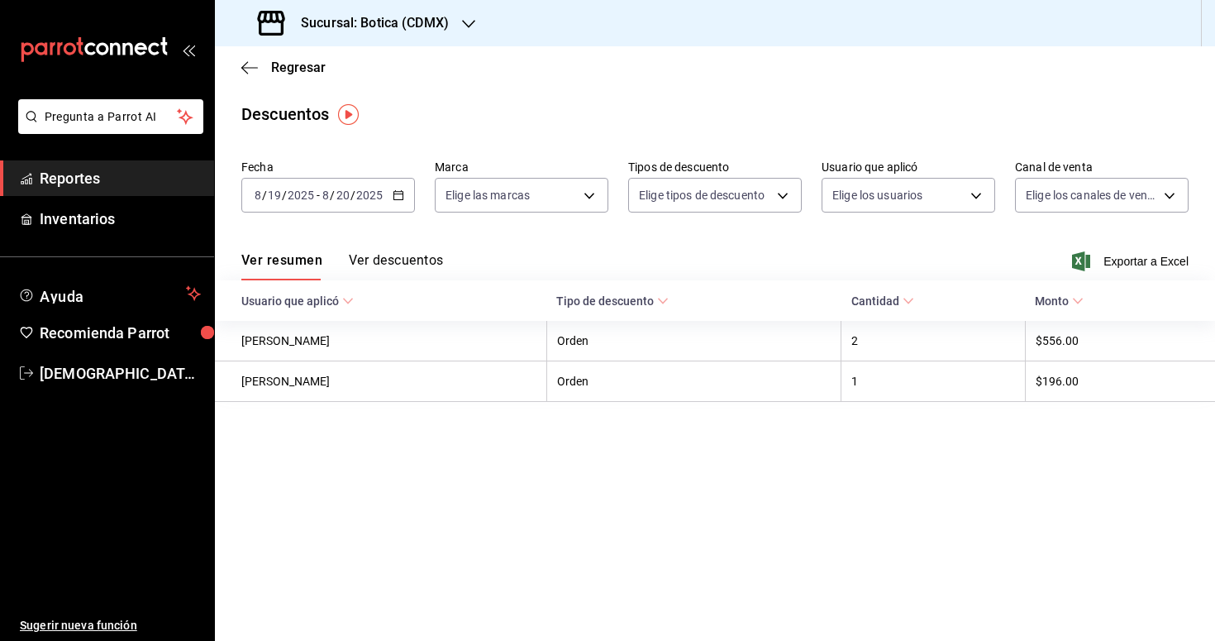
click at [427, 262] on button "Ver descuentos" at bounding box center [396, 266] width 94 height 28
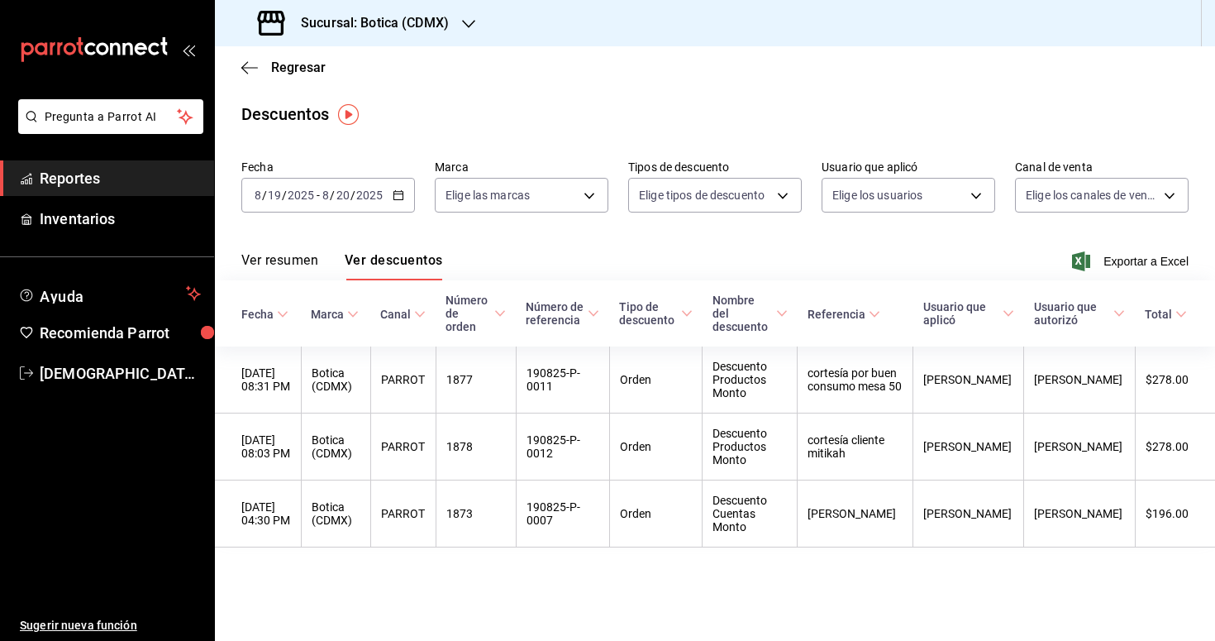
click at [266, 252] on button "Ver resumen" at bounding box center [279, 266] width 77 height 28
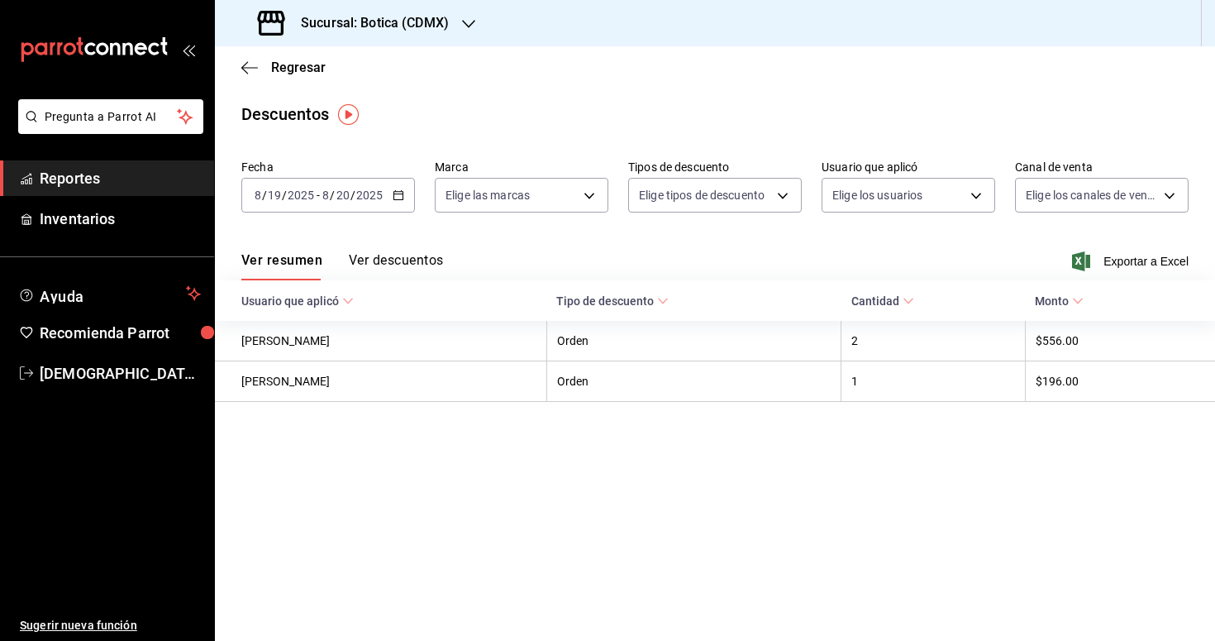
click at [388, 256] on button "Ver descuentos" at bounding box center [396, 266] width 94 height 28
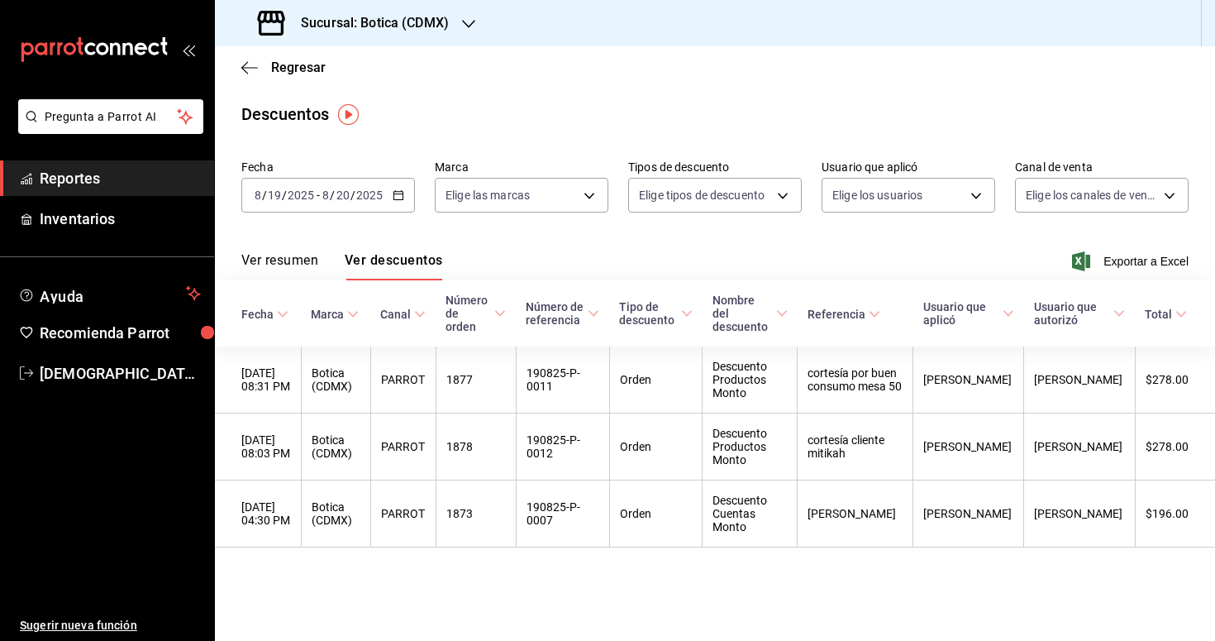
click at [118, 183] on span "Reportes" at bounding box center [120, 178] width 161 height 22
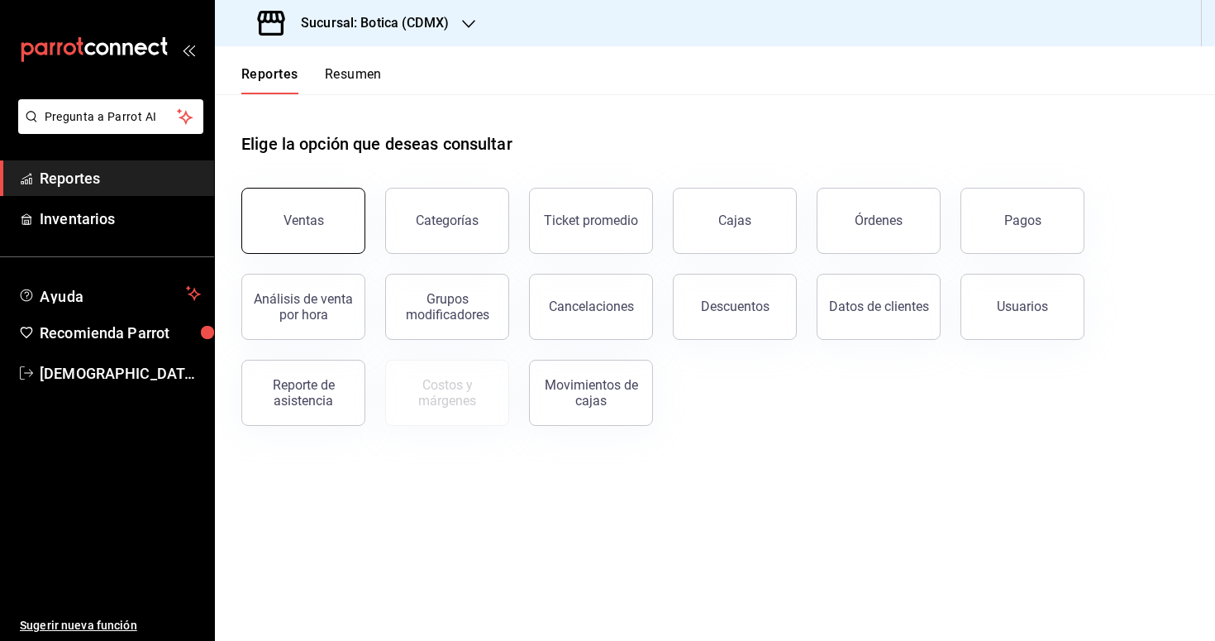
click at [296, 222] on div "Ventas" at bounding box center [304, 220] width 41 height 16
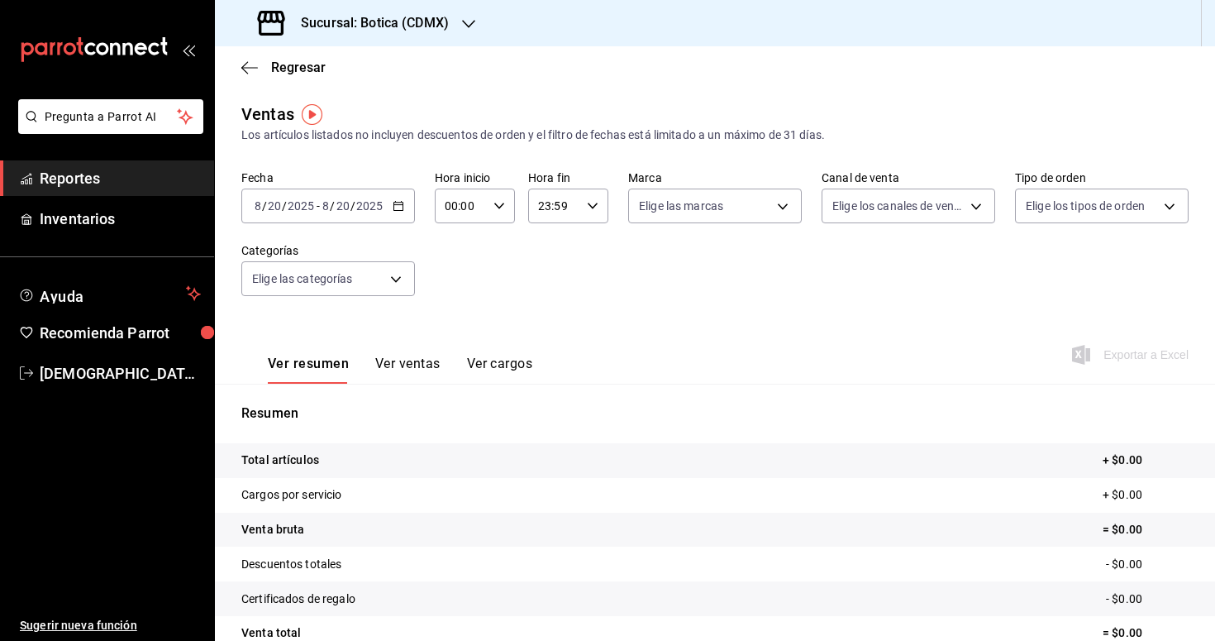
click at [406, 208] on div "2025-08-20 8 / 20 / 2025 - 2025-08-20 8 / 20 / 2025" at bounding box center [328, 205] width 174 height 35
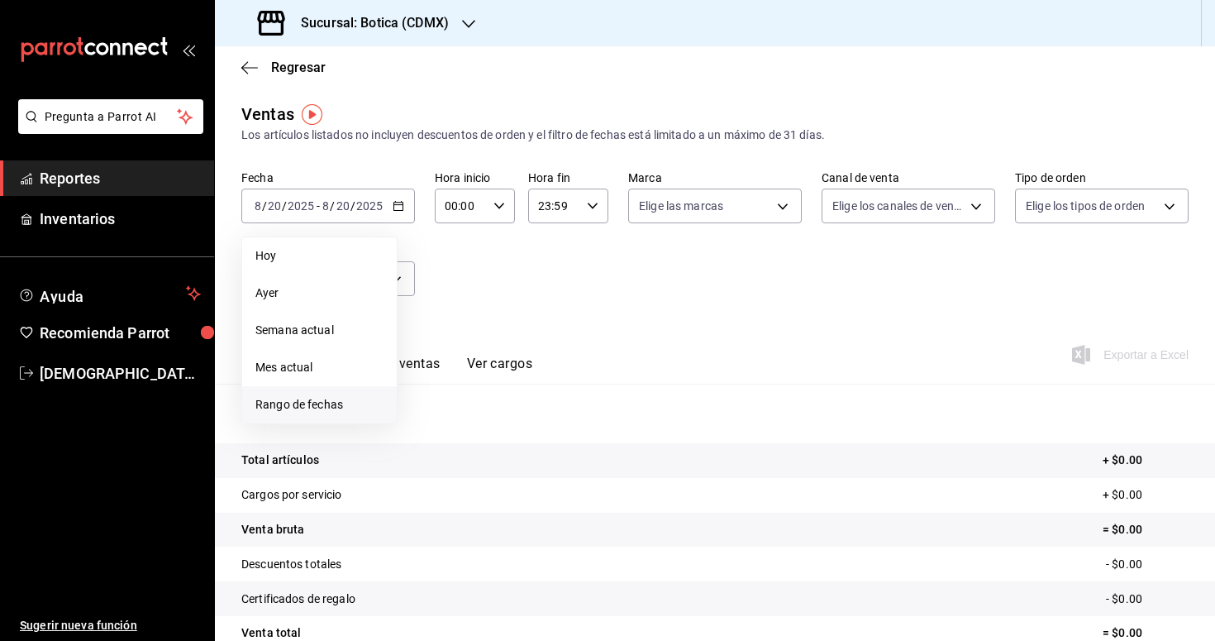
click at [339, 408] on span "Rango de fechas" at bounding box center [319, 404] width 128 height 17
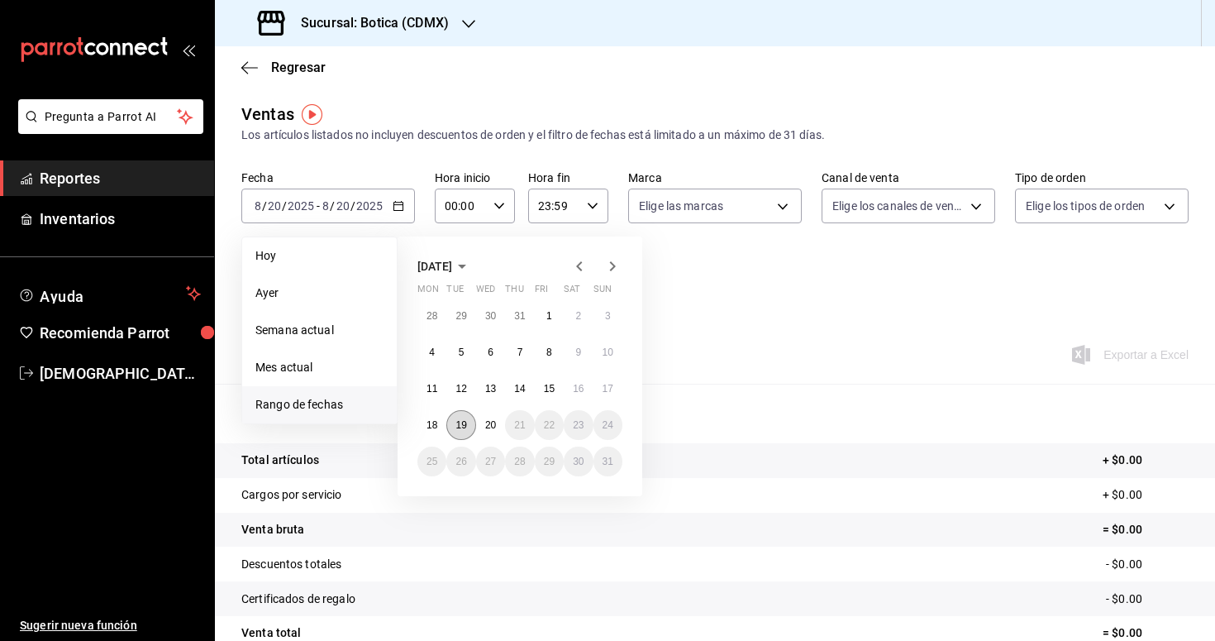
click at [462, 419] on abbr "19" at bounding box center [461, 425] width 11 height 12
click at [489, 428] on abbr "20" at bounding box center [490, 425] width 11 height 12
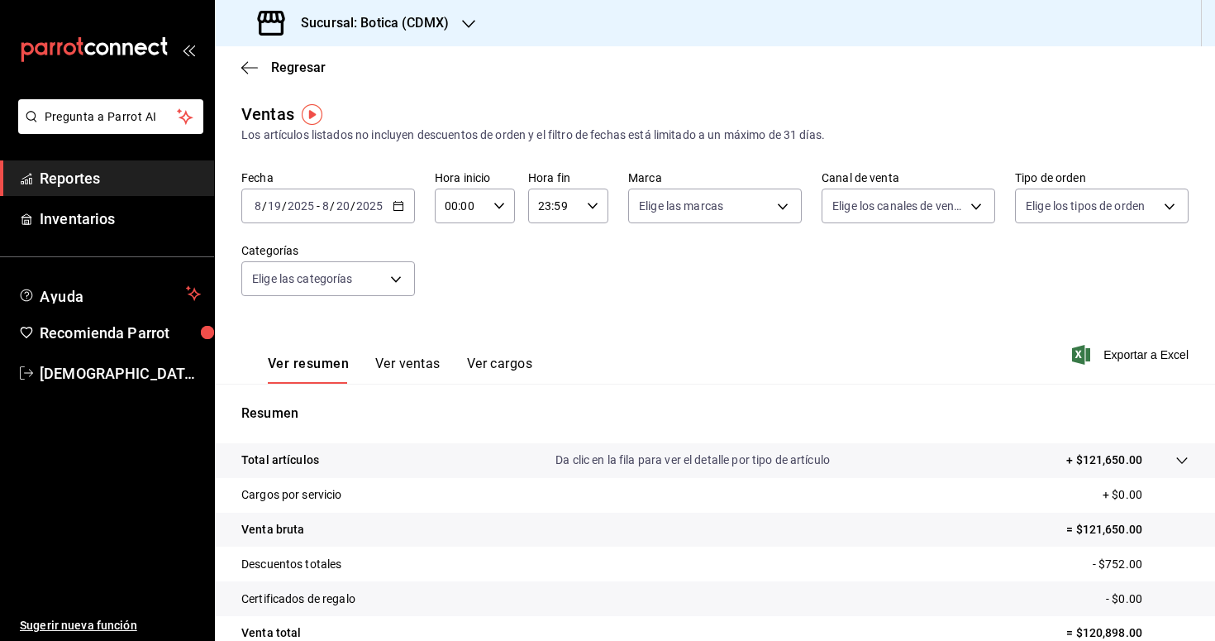
click at [499, 215] on div "00:00 Hora inicio" at bounding box center [475, 205] width 80 height 35
click at [456, 324] on span "02" at bounding box center [455, 327] width 14 height 13
type input "02:00"
click at [566, 311] on div at bounding box center [607, 320] width 1215 height 641
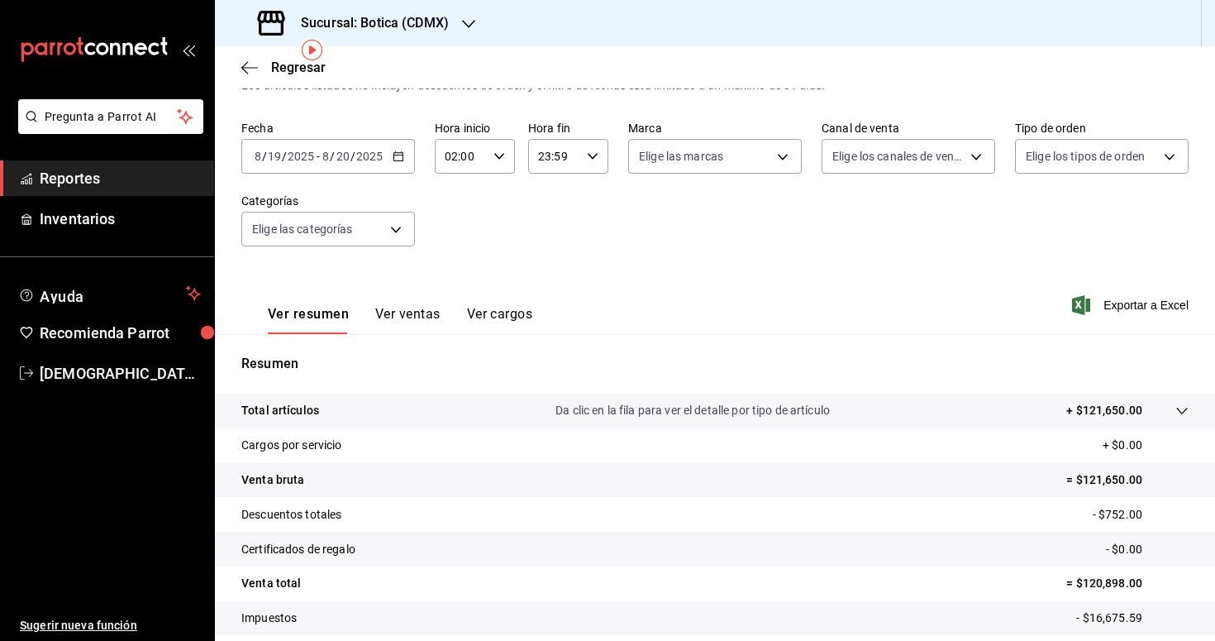
scroll to position [69, 0]
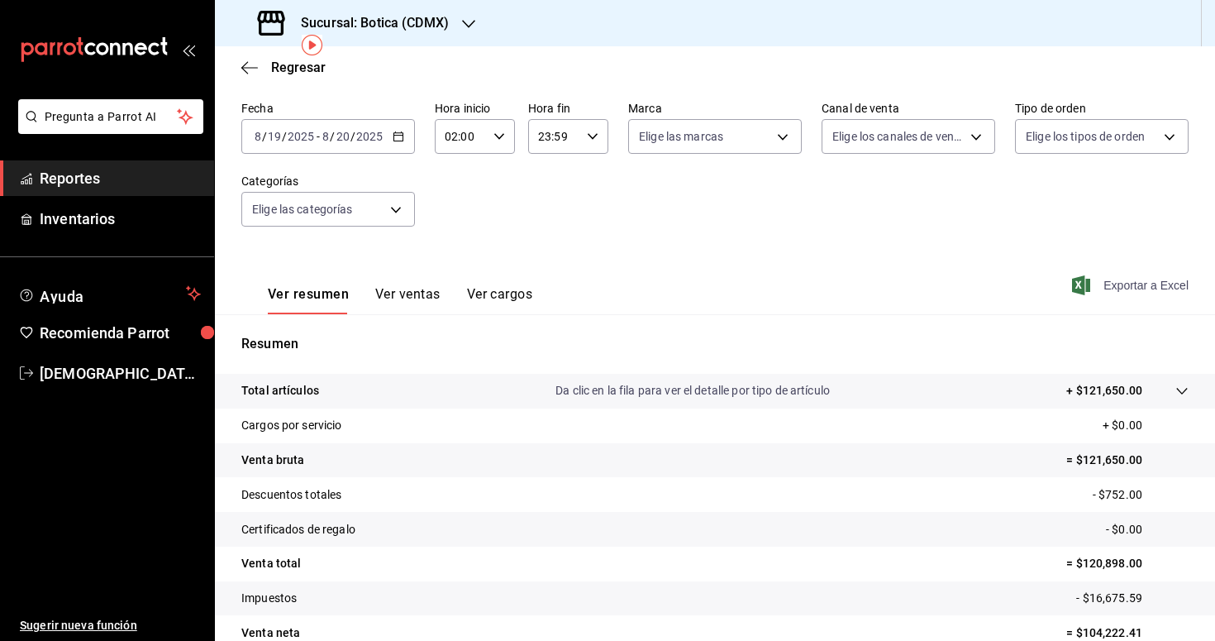
click at [1143, 289] on span "Exportar a Excel" at bounding box center [1132, 285] width 113 height 20
click at [82, 190] on link "Reportes" at bounding box center [107, 178] width 214 height 36
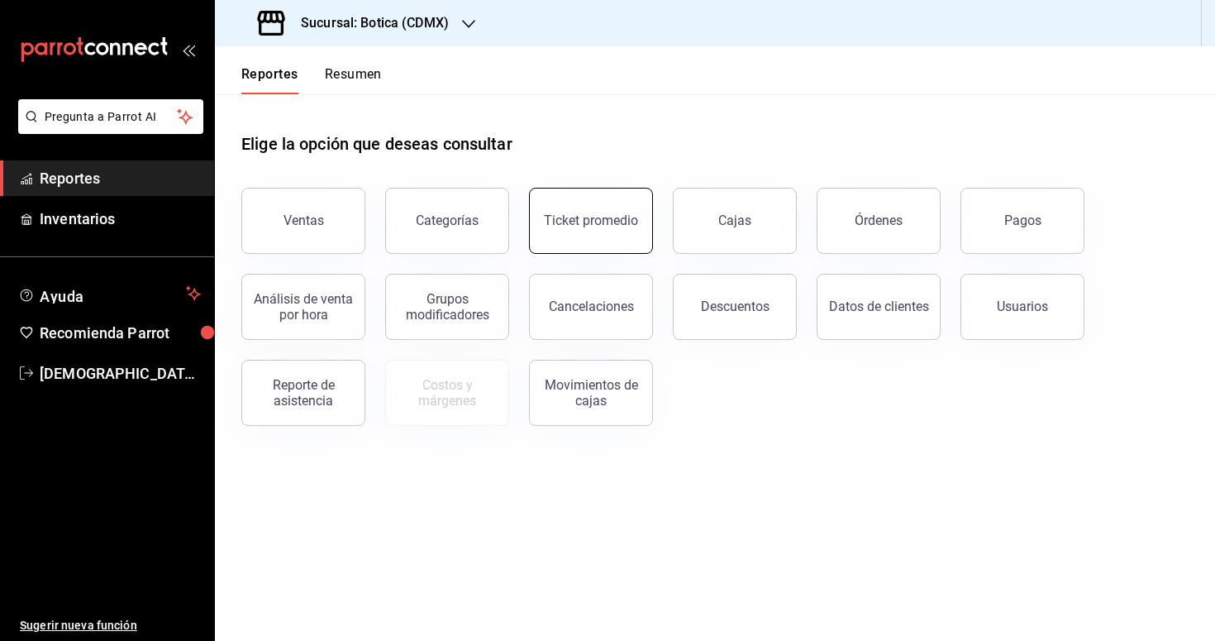
click at [600, 218] on div "Ticket promedio" at bounding box center [591, 220] width 94 height 16
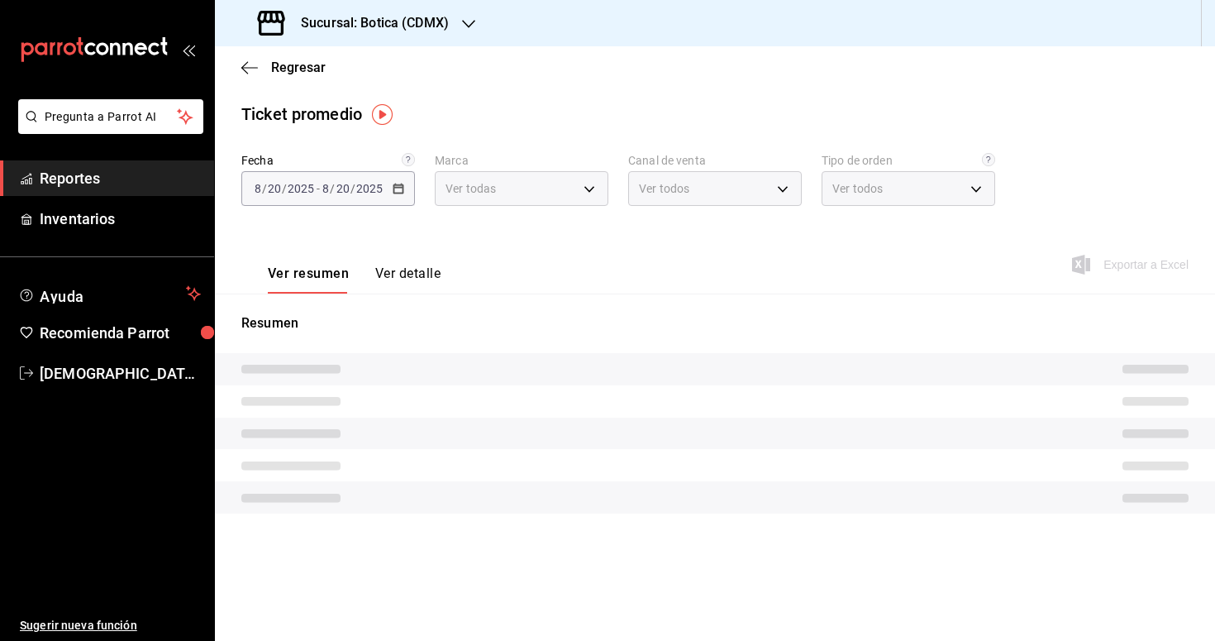
type input "d5352a43-907b-4cea-af89-ed5f283426a2"
type input "PARROT,UBER_EATS,RAPPI,DIDI_FOOD,ONLINE"
type input "68b56432-bc7c-4df1-8cc3-4eafb59ca3cc,EXTERNAL"
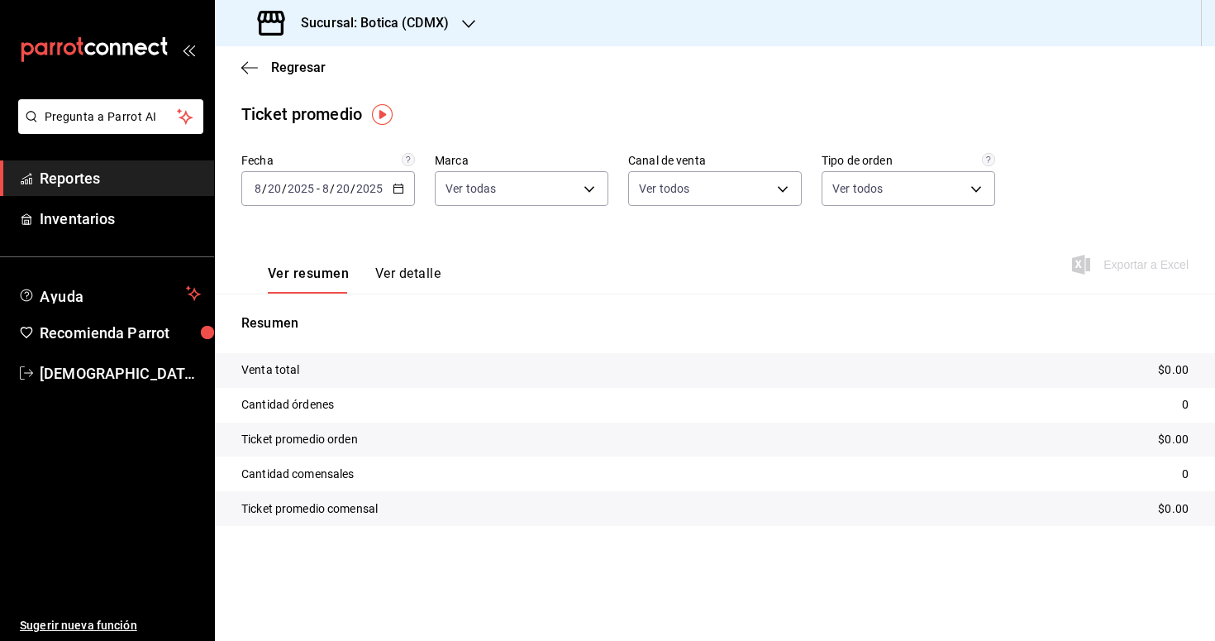
click at [400, 193] on icon "button" at bounding box center [399, 189] width 12 height 12
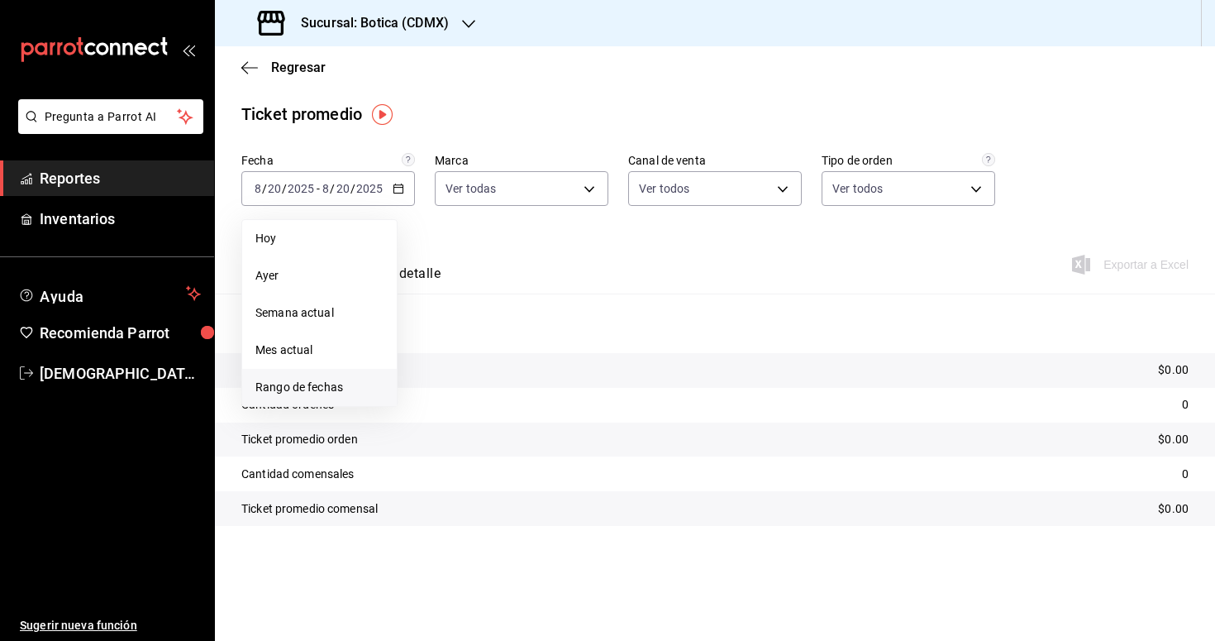
click at [322, 399] on li "Rango de fechas" at bounding box center [319, 387] width 155 height 37
click at [459, 406] on abbr "19" at bounding box center [461, 408] width 11 height 12
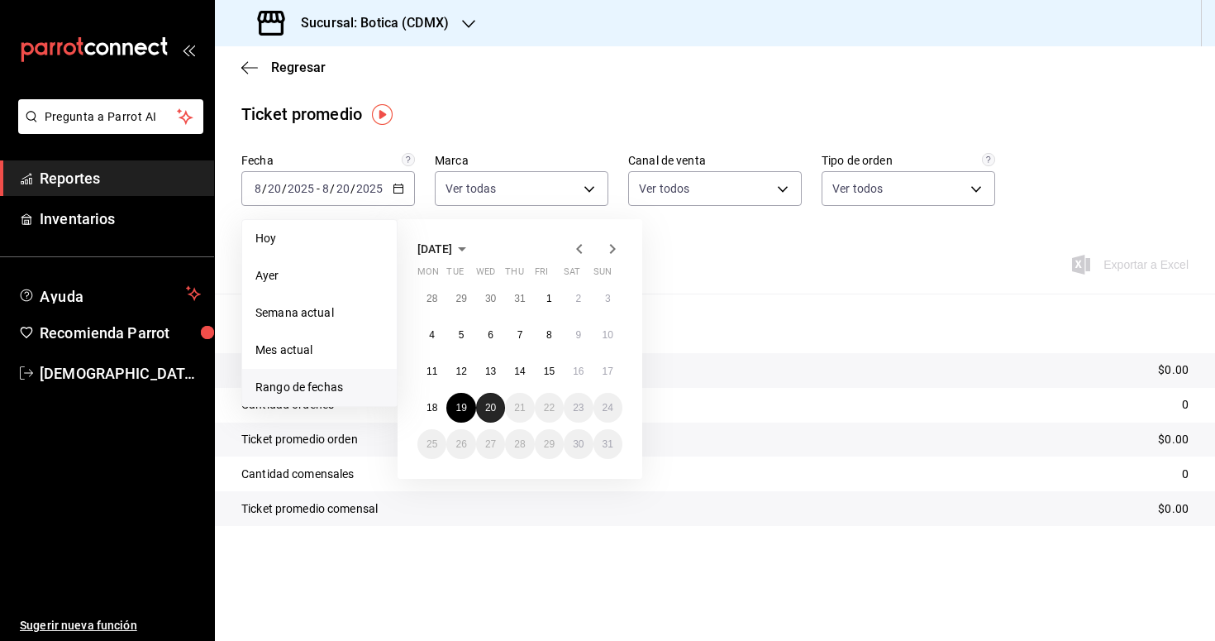
click at [484, 406] on button "20" at bounding box center [490, 408] width 29 height 30
